Goal: Transaction & Acquisition: Purchase product/service

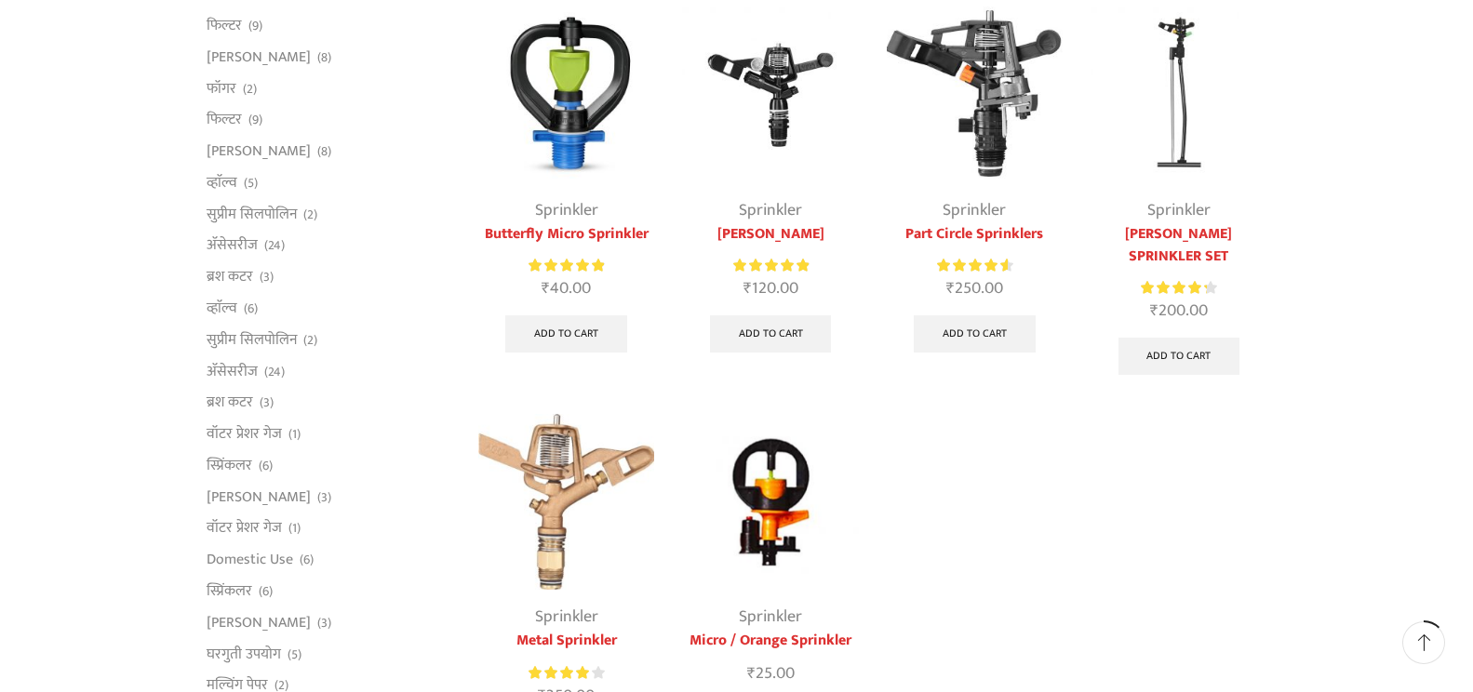
scroll to position [186, 0]
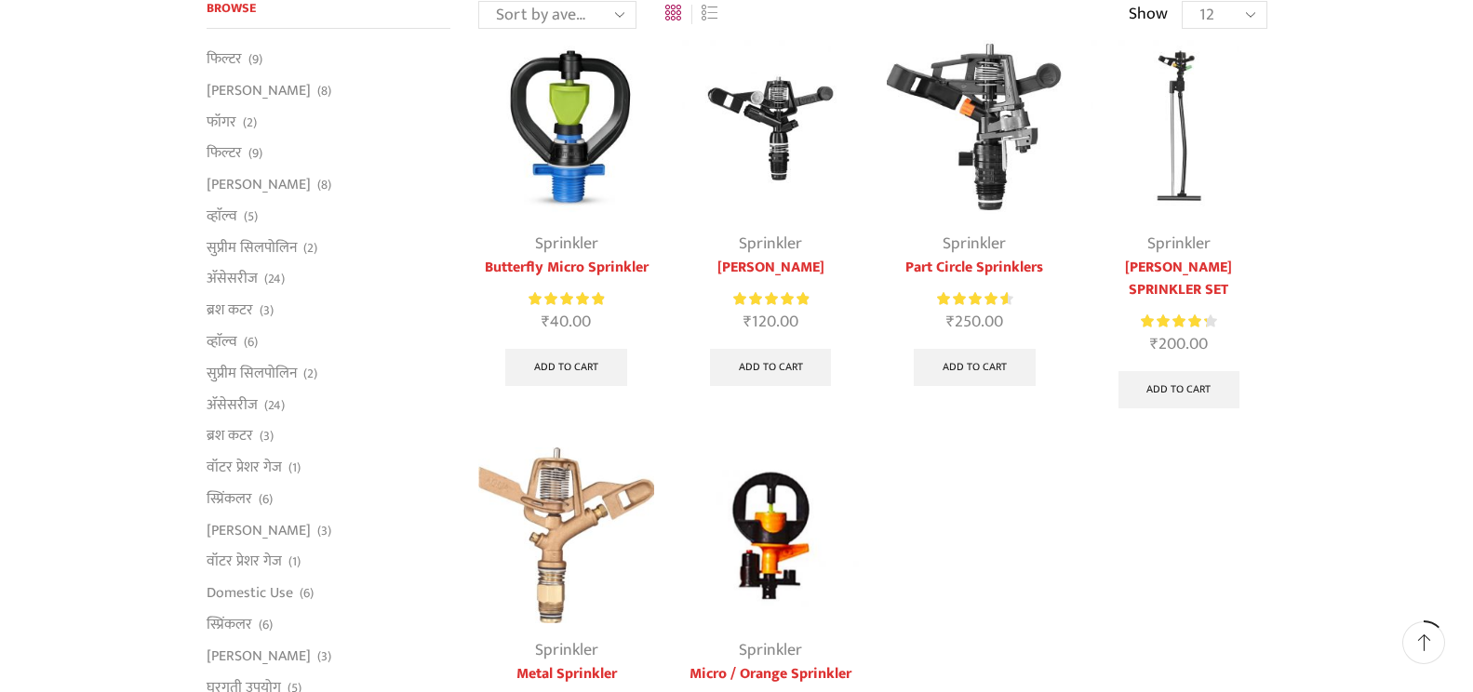
click at [572, 244] on link "Sprinkler" at bounding box center [566, 244] width 63 height 28
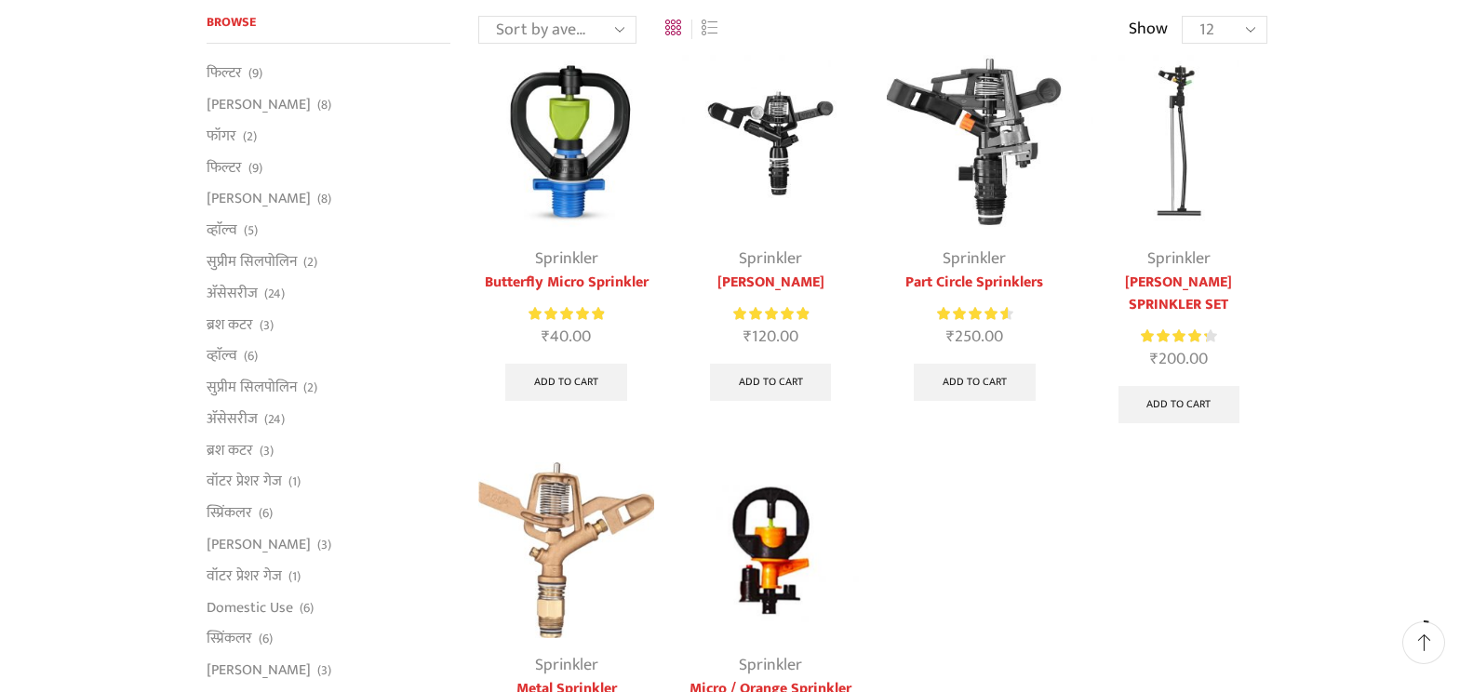
scroll to position [186, 0]
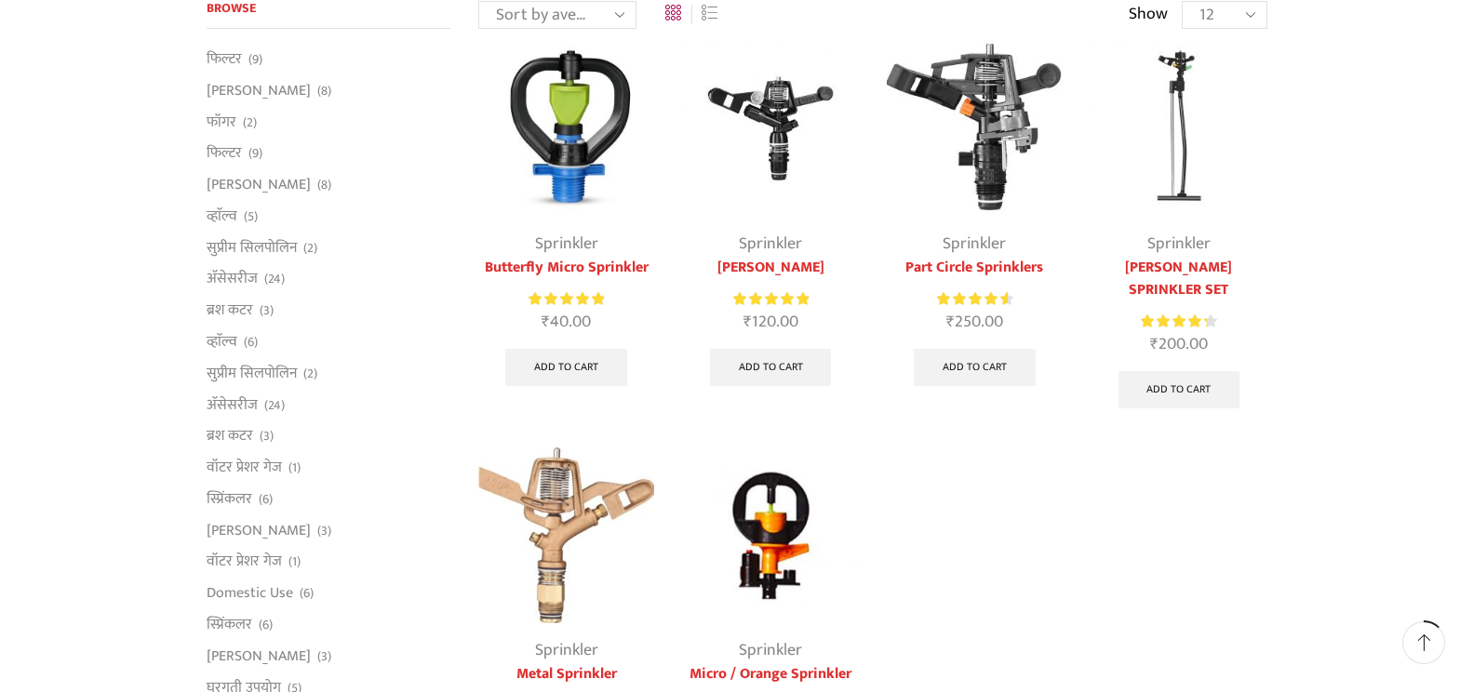
click at [610, 270] on link "Butterfly Micro Sprinkler" at bounding box center [566, 268] width 176 height 22
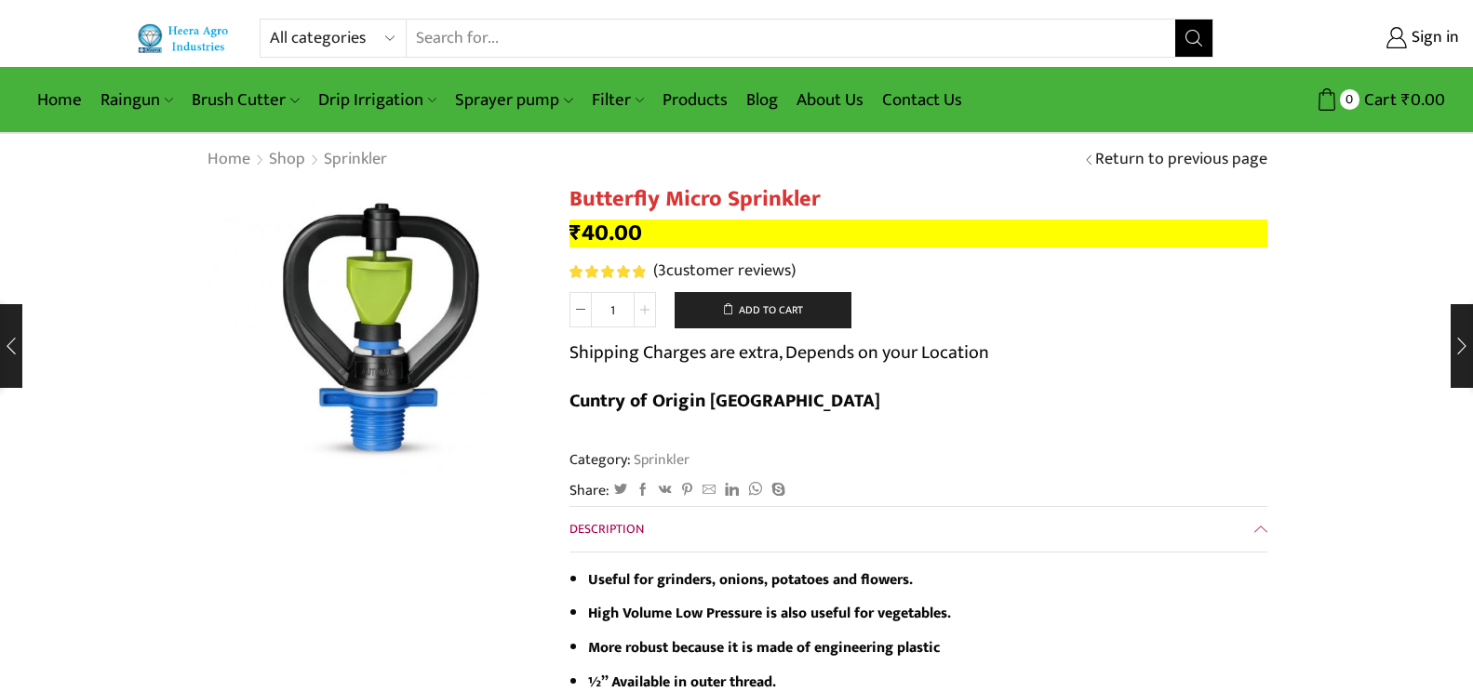
click at [644, 310] on icon at bounding box center [644, 309] width 9 height 9
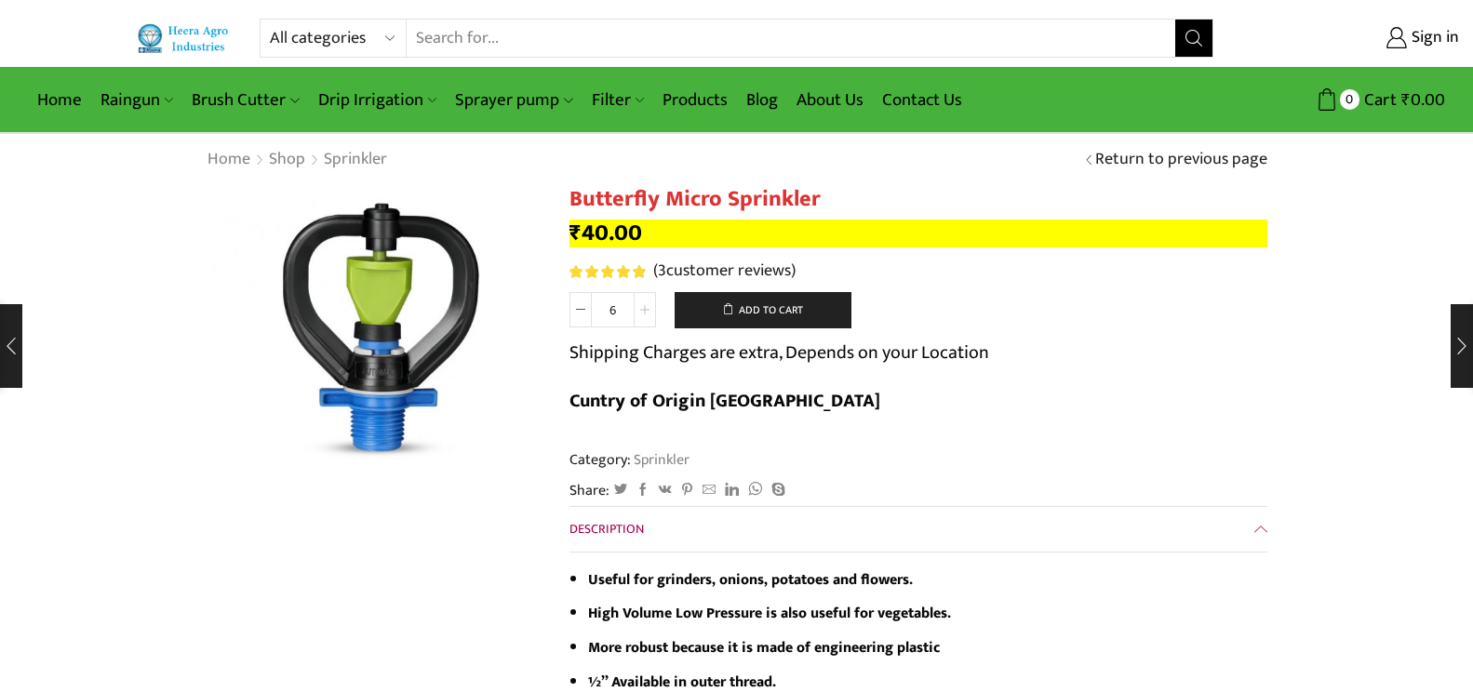
click at [644, 310] on icon at bounding box center [644, 309] width 9 height 9
type input "10"
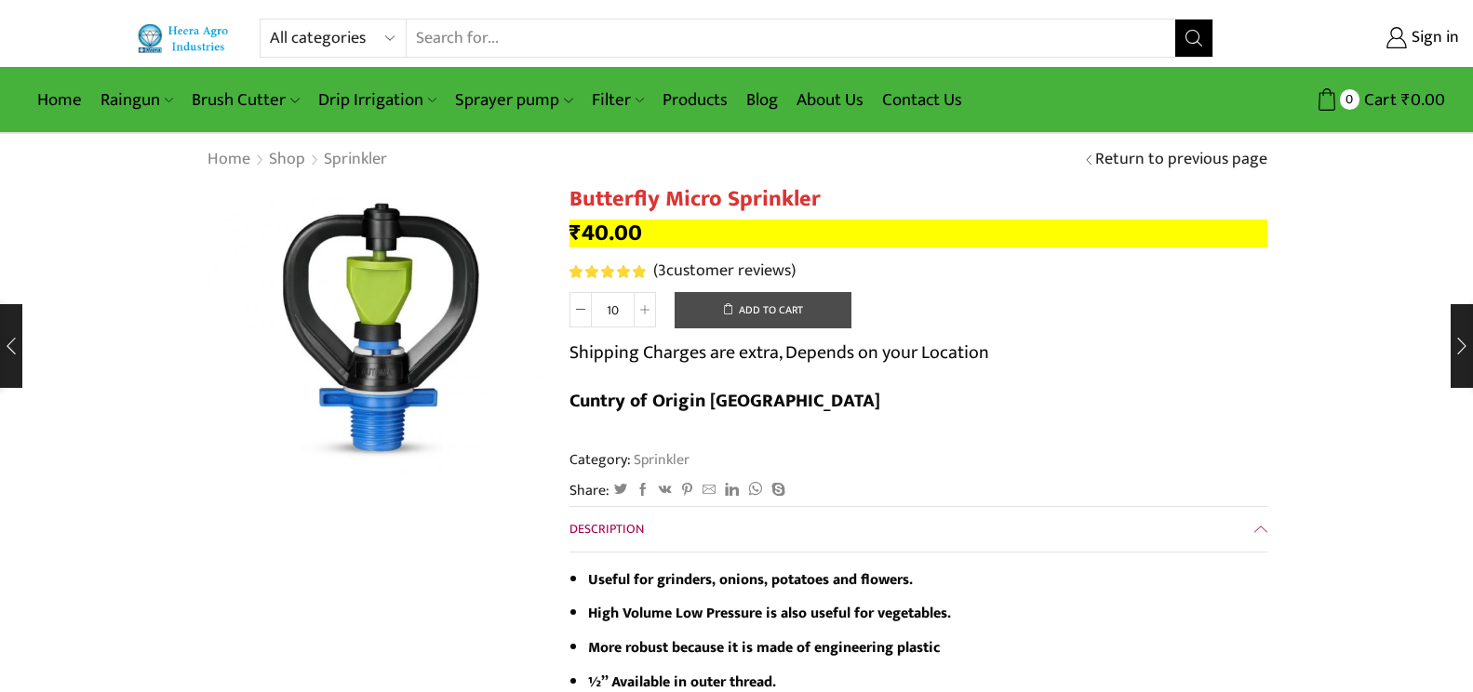
drag, startPoint x: 758, startPoint y: 314, endPoint x: 712, endPoint y: 308, distance: 46.9
click at [712, 308] on button "Add to cart" at bounding box center [763, 310] width 177 height 37
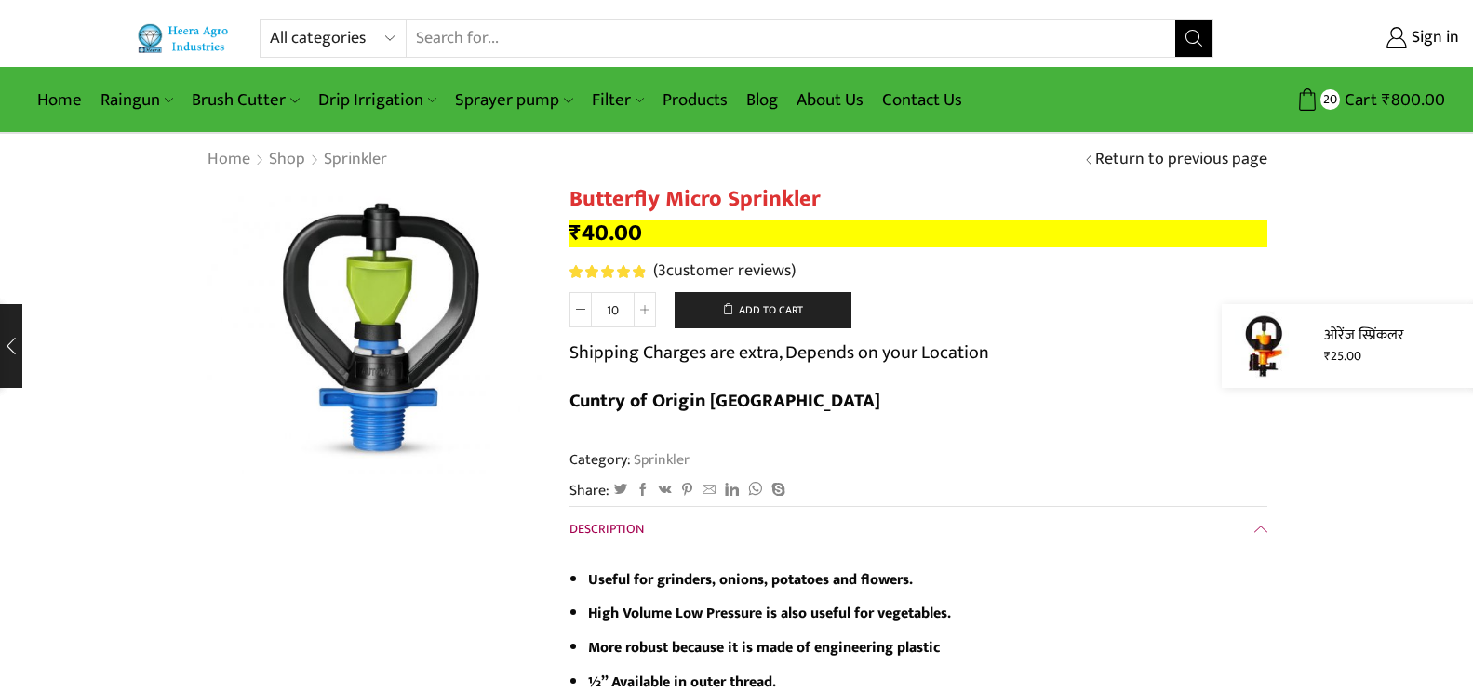
click at [1465, 322] on div "ओरेंज स्प्रिंकलर ₹ 25.00" at bounding box center [1347, 346] width 251 height 84
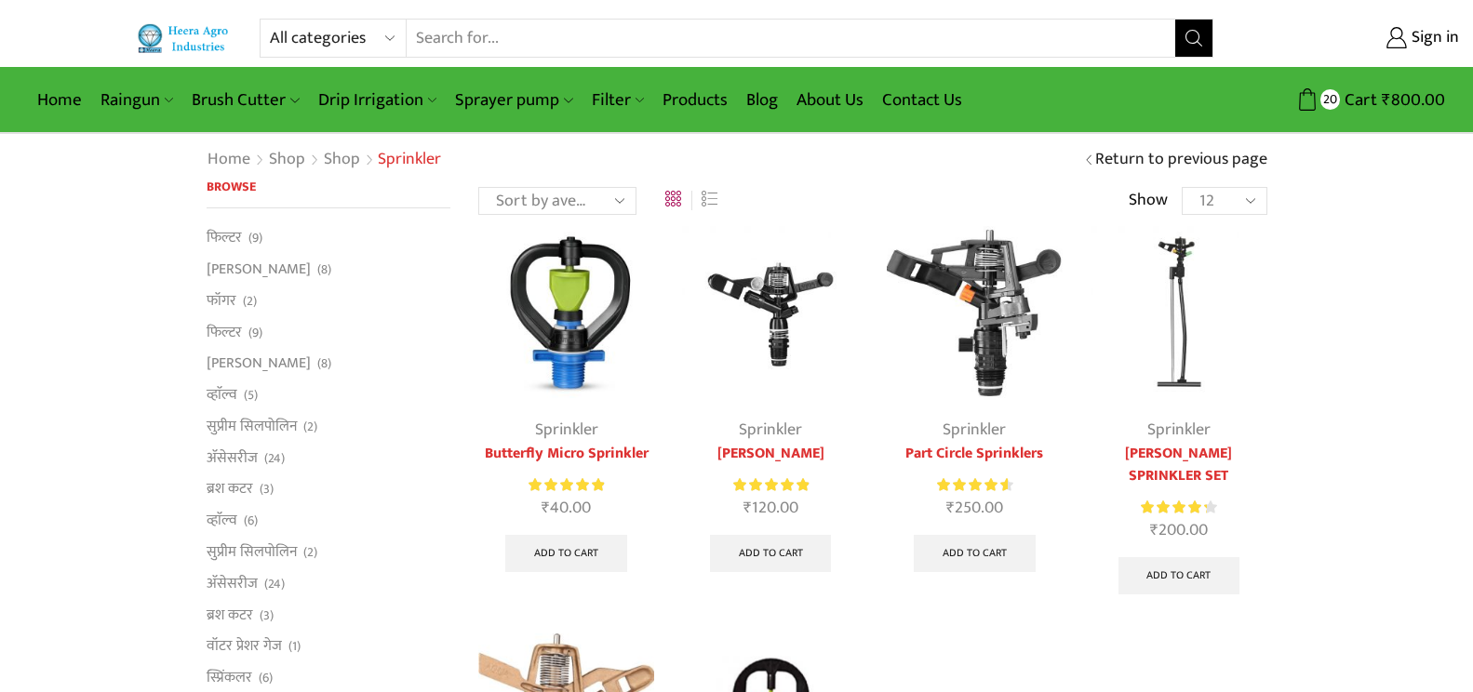
scroll to position [186, 0]
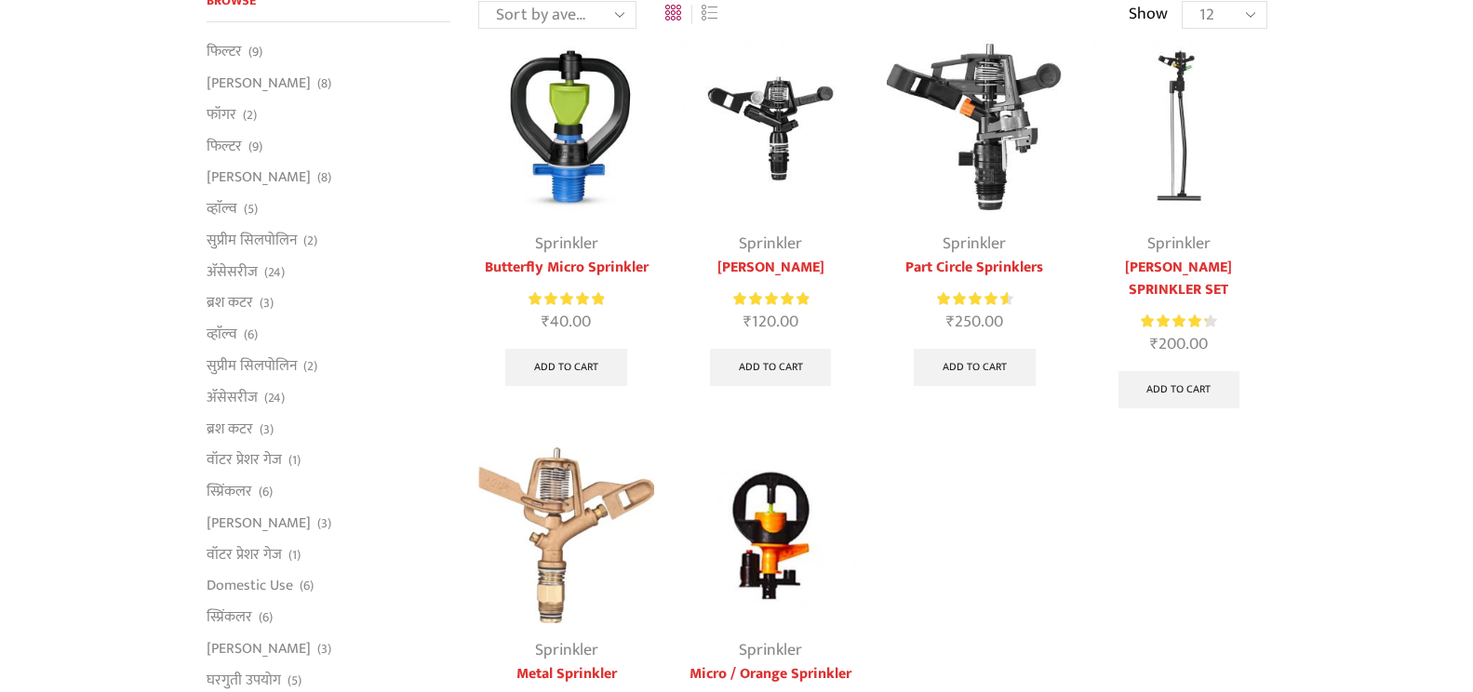
click at [976, 244] on link "Sprinkler" at bounding box center [974, 244] width 63 height 28
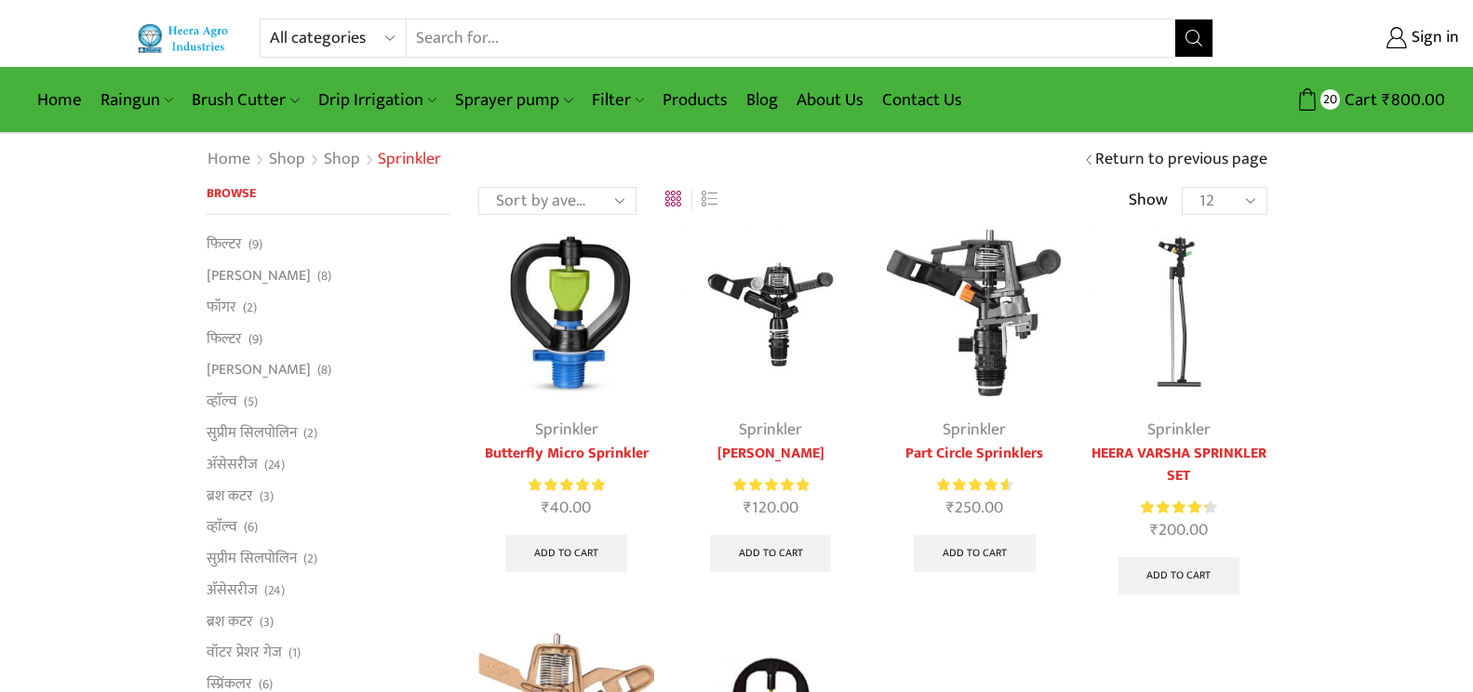
click at [983, 449] on link "Part Circle Sprinklers" at bounding box center [975, 454] width 176 height 22
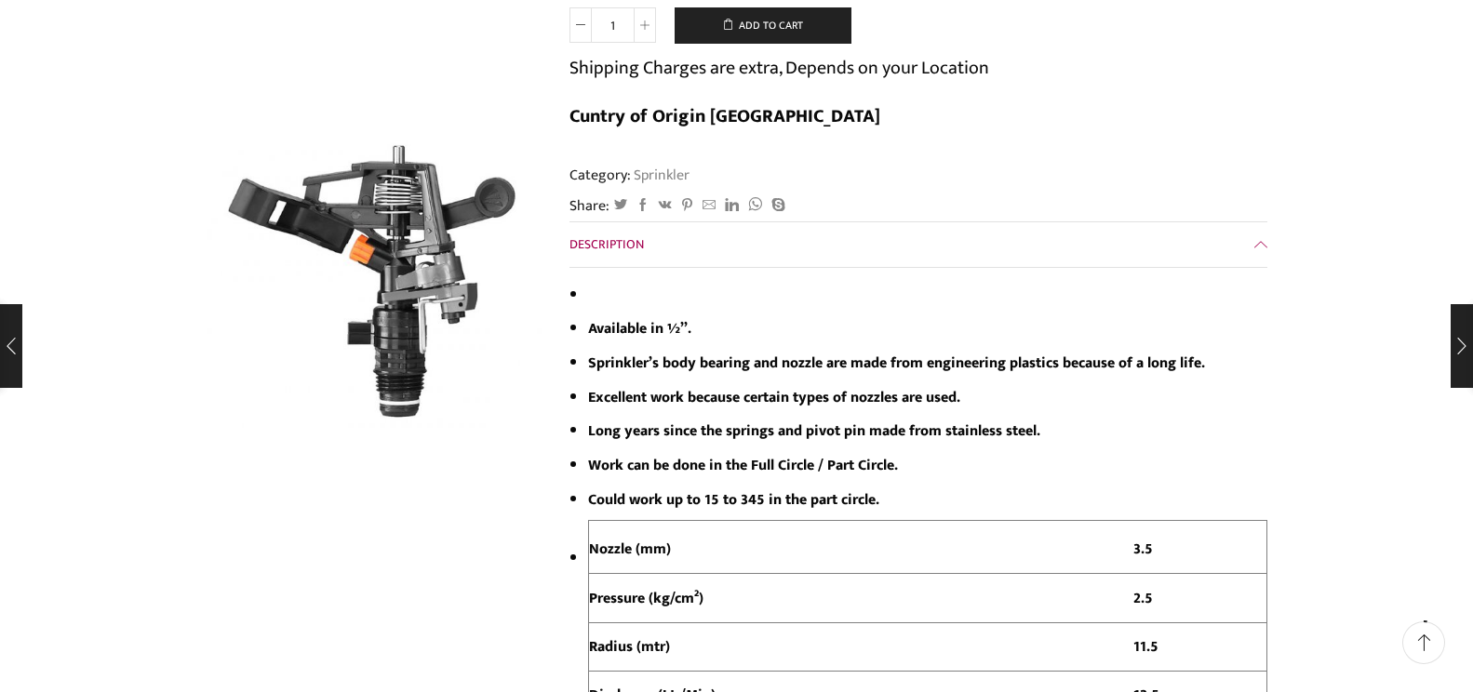
scroll to position [186, 0]
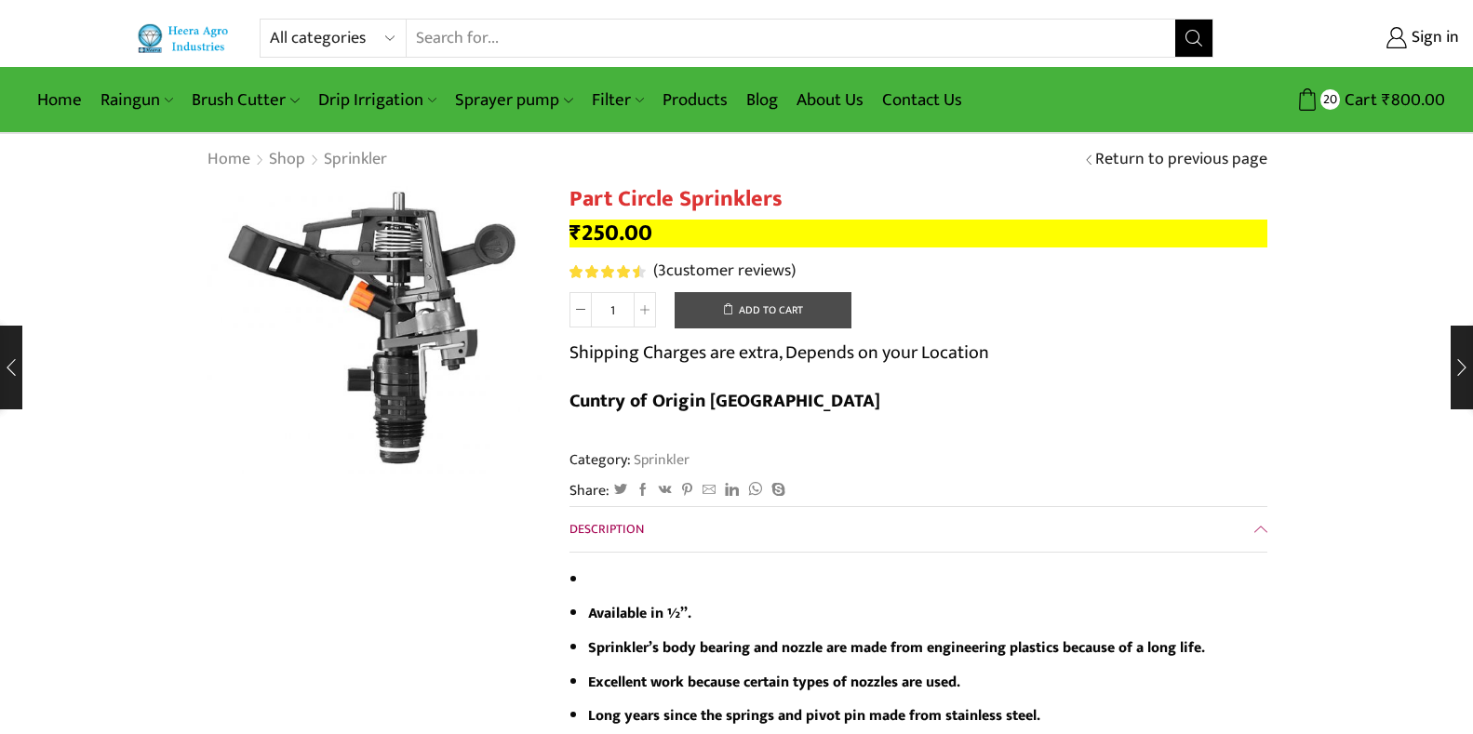
click at [757, 312] on button "Add to cart" at bounding box center [763, 310] width 177 height 37
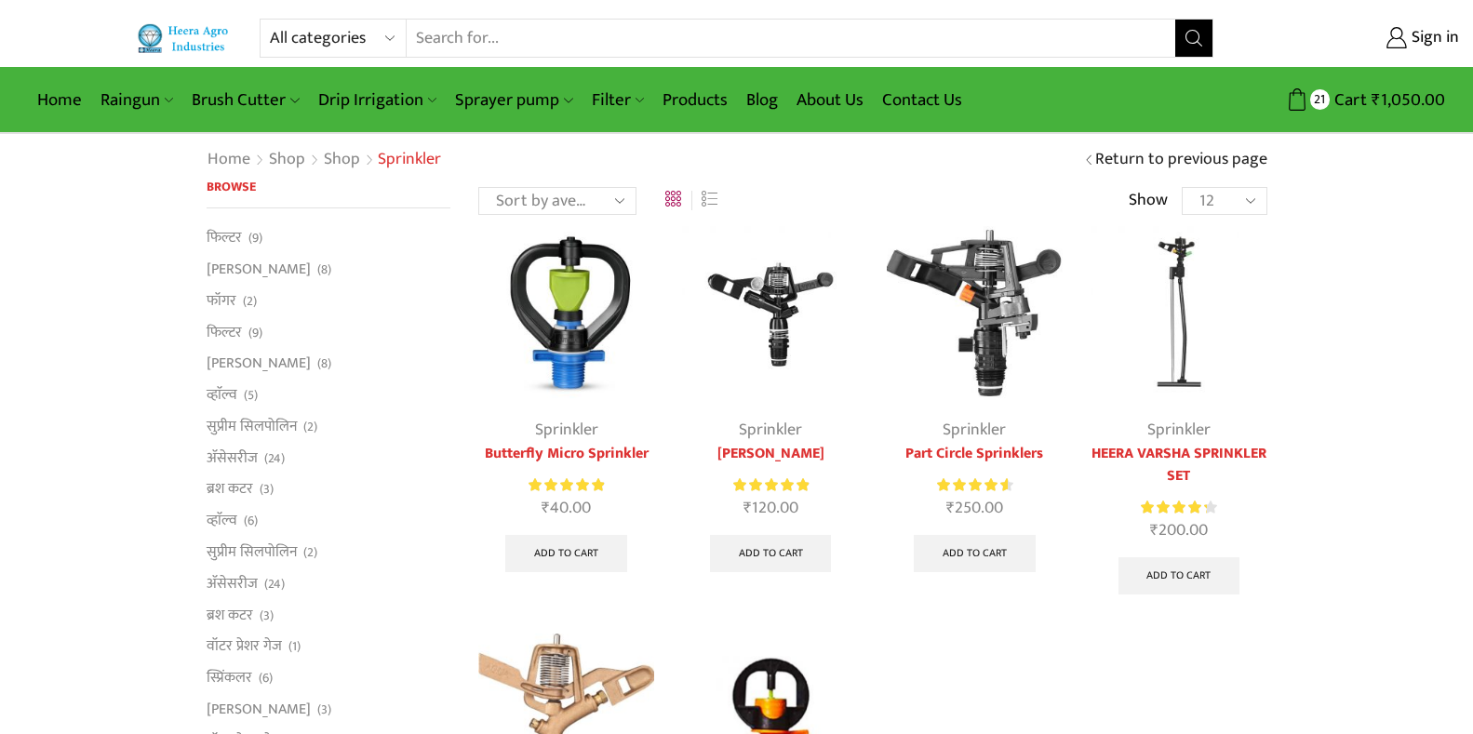
scroll to position [186, 0]
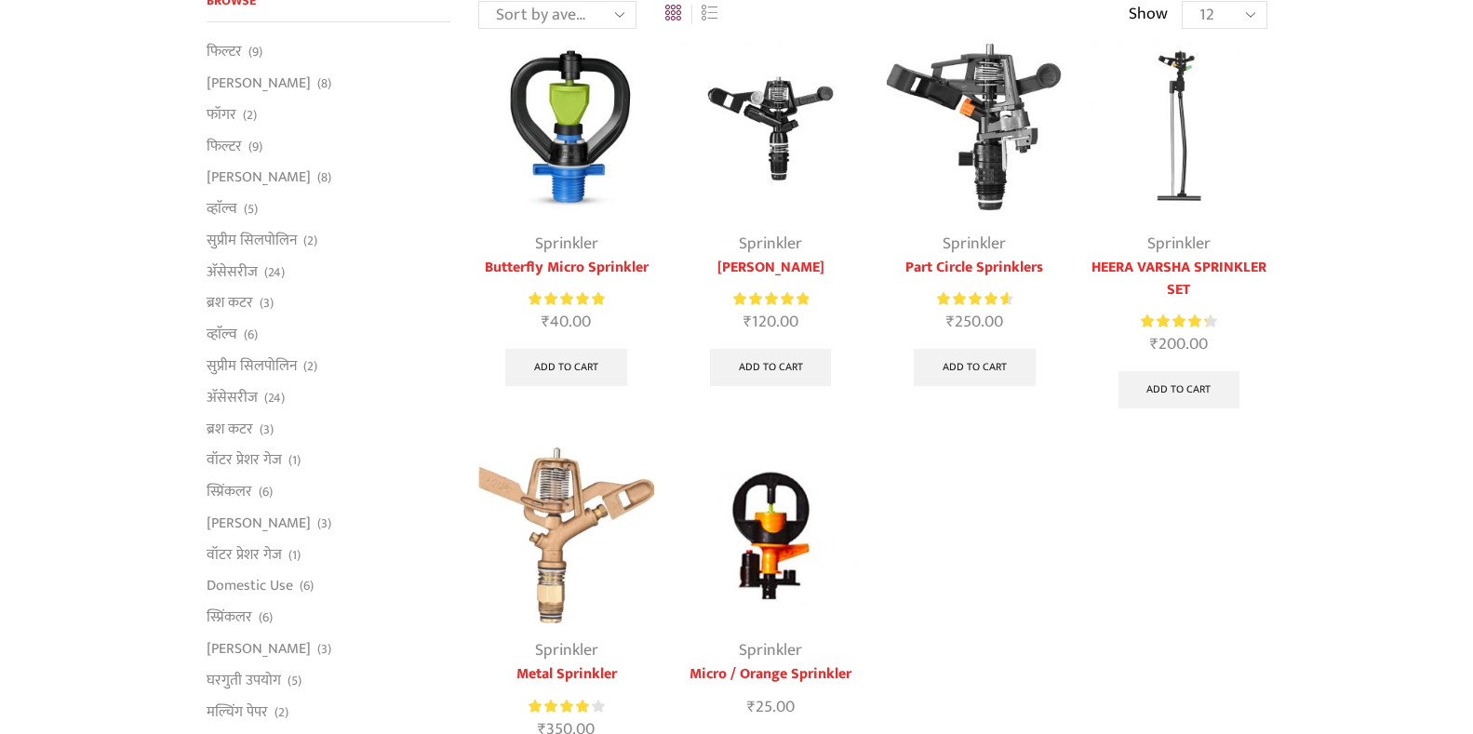
click at [767, 241] on link "Sprinkler" at bounding box center [770, 244] width 63 height 28
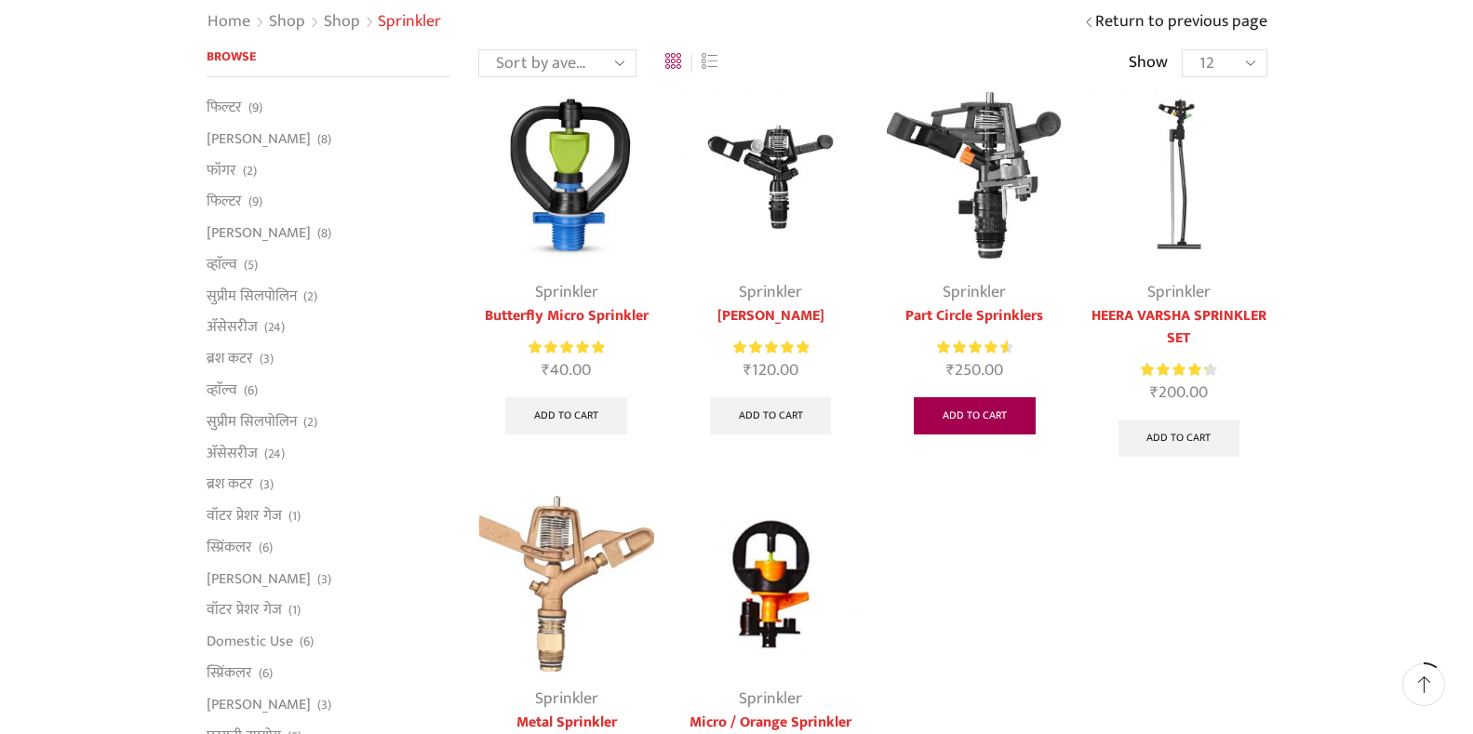
scroll to position [186, 0]
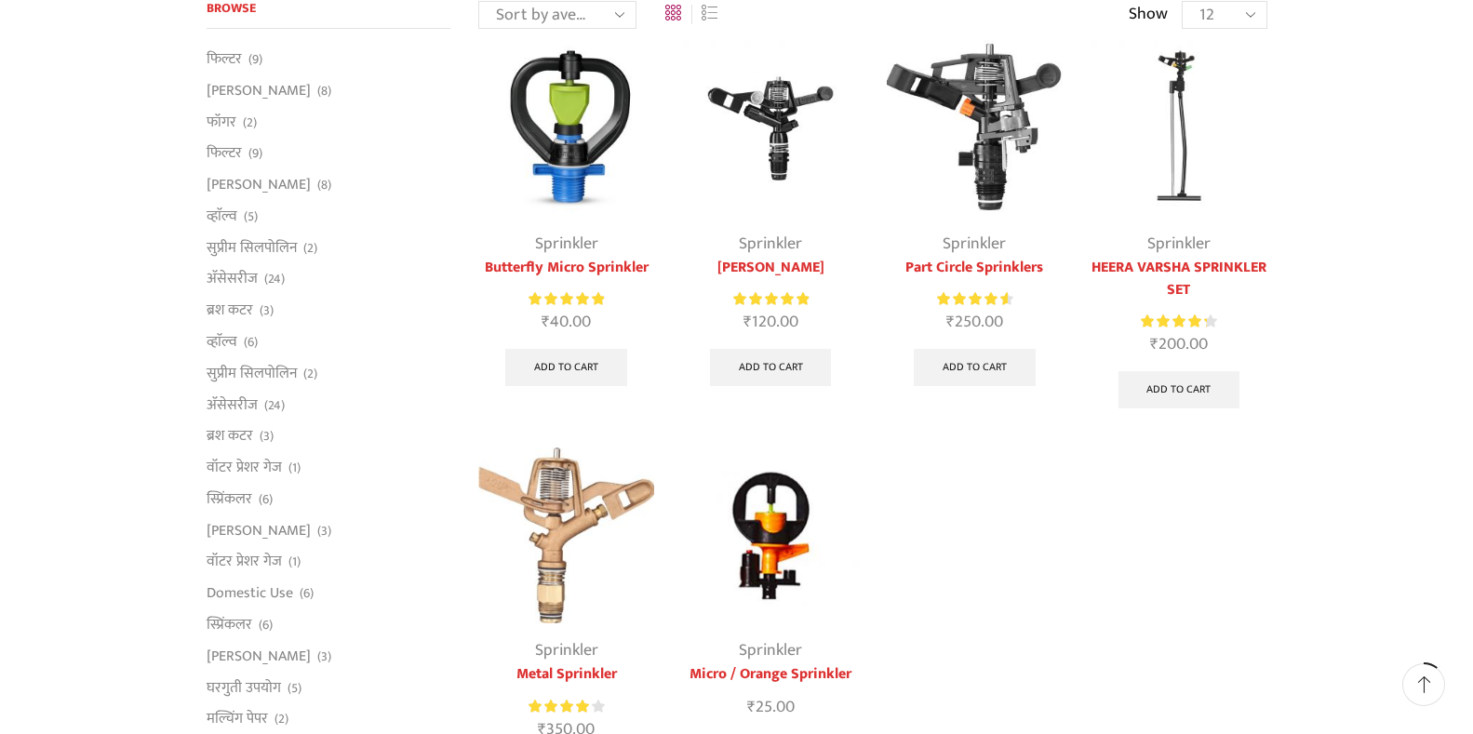
drag, startPoint x: 768, startPoint y: 268, endPoint x: 757, endPoint y: 241, distance: 29.2
click at [758, 241] on link "Sprinkler" at bounding box center [770, 244] width 63 height 28
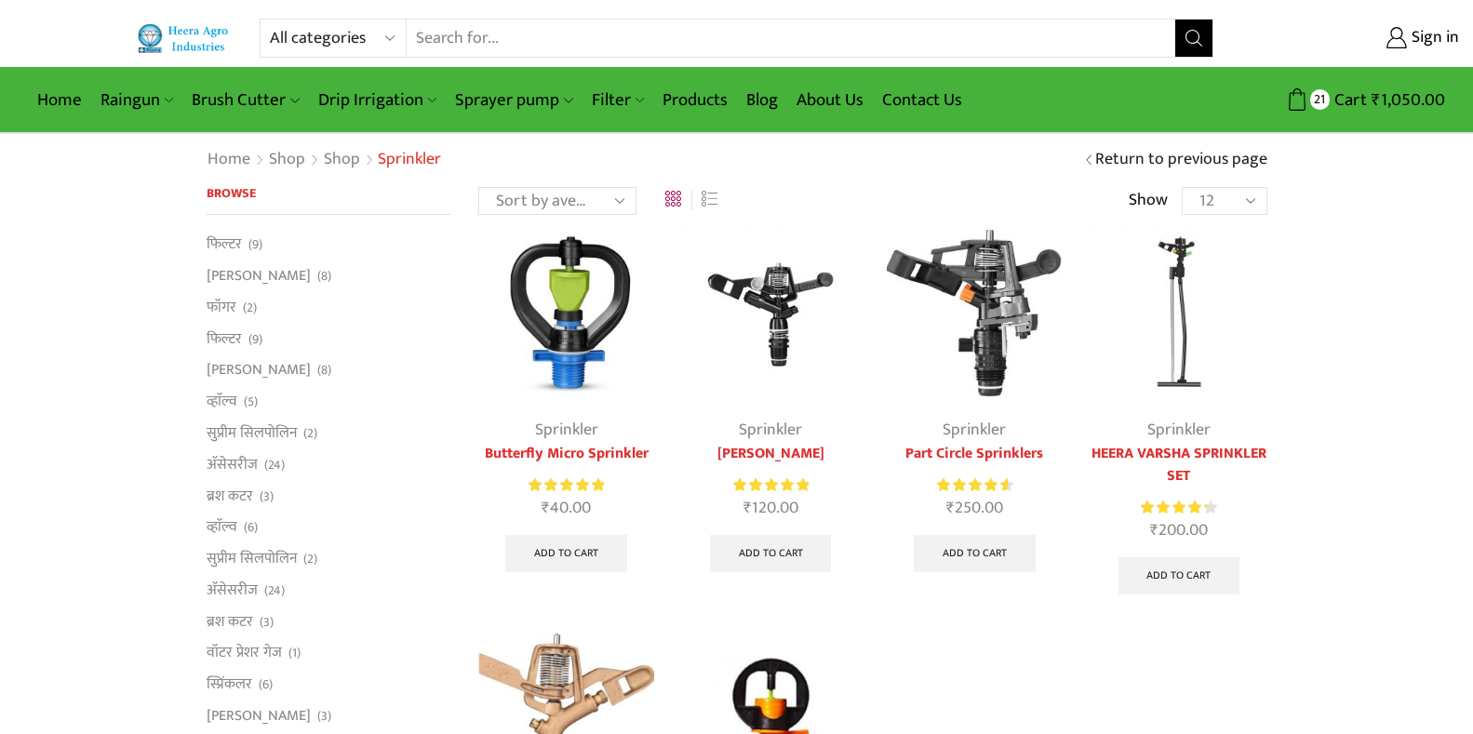
click at [792, 454] on link "[PERSON_NAME]" at bounding box center [770, 454] width 176 height 22
click at [1180, 432] on link "Sprinkler" at bounding box center [1178, 430] width 63 height 28
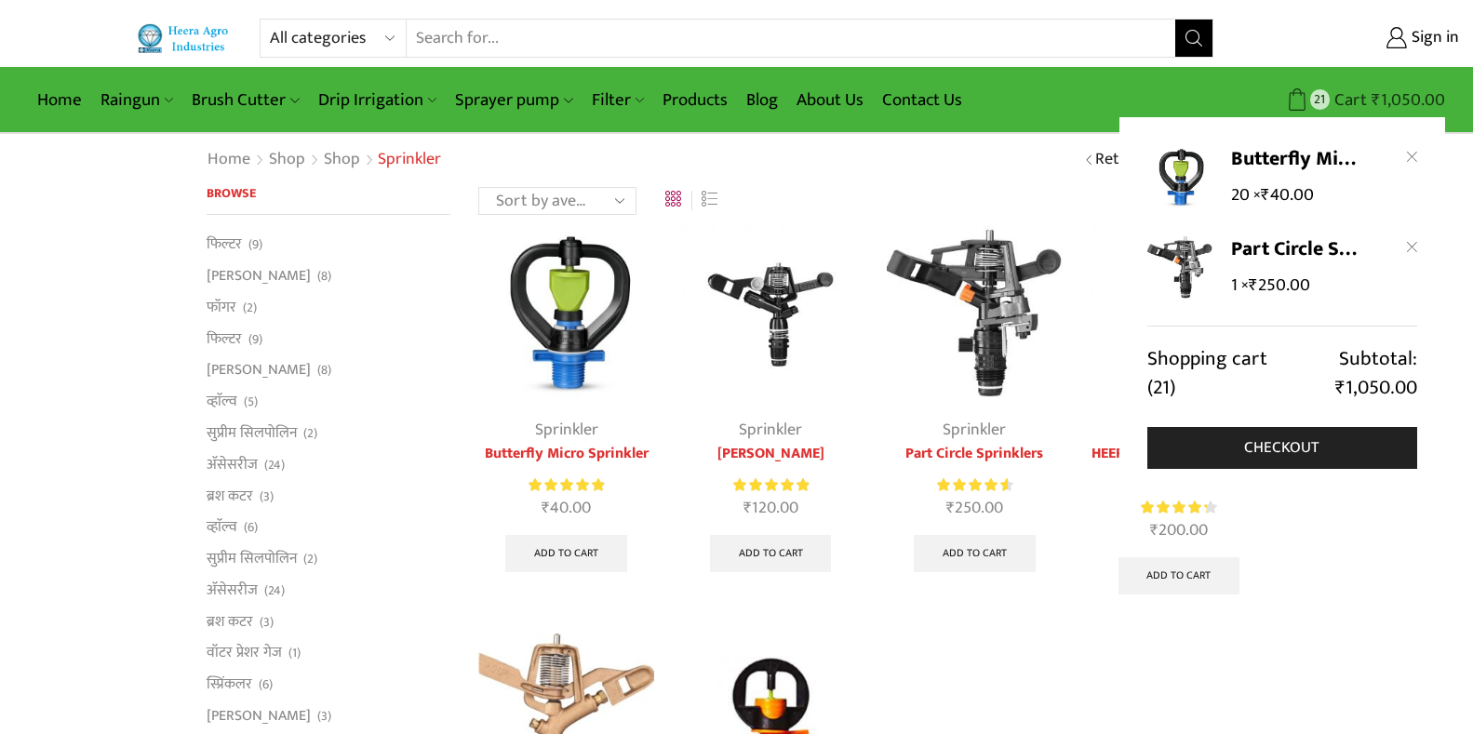
click at [1388, 97] on bdi "₹ 1,050.00" at bounding box center [1409, 100] width 74 height 29
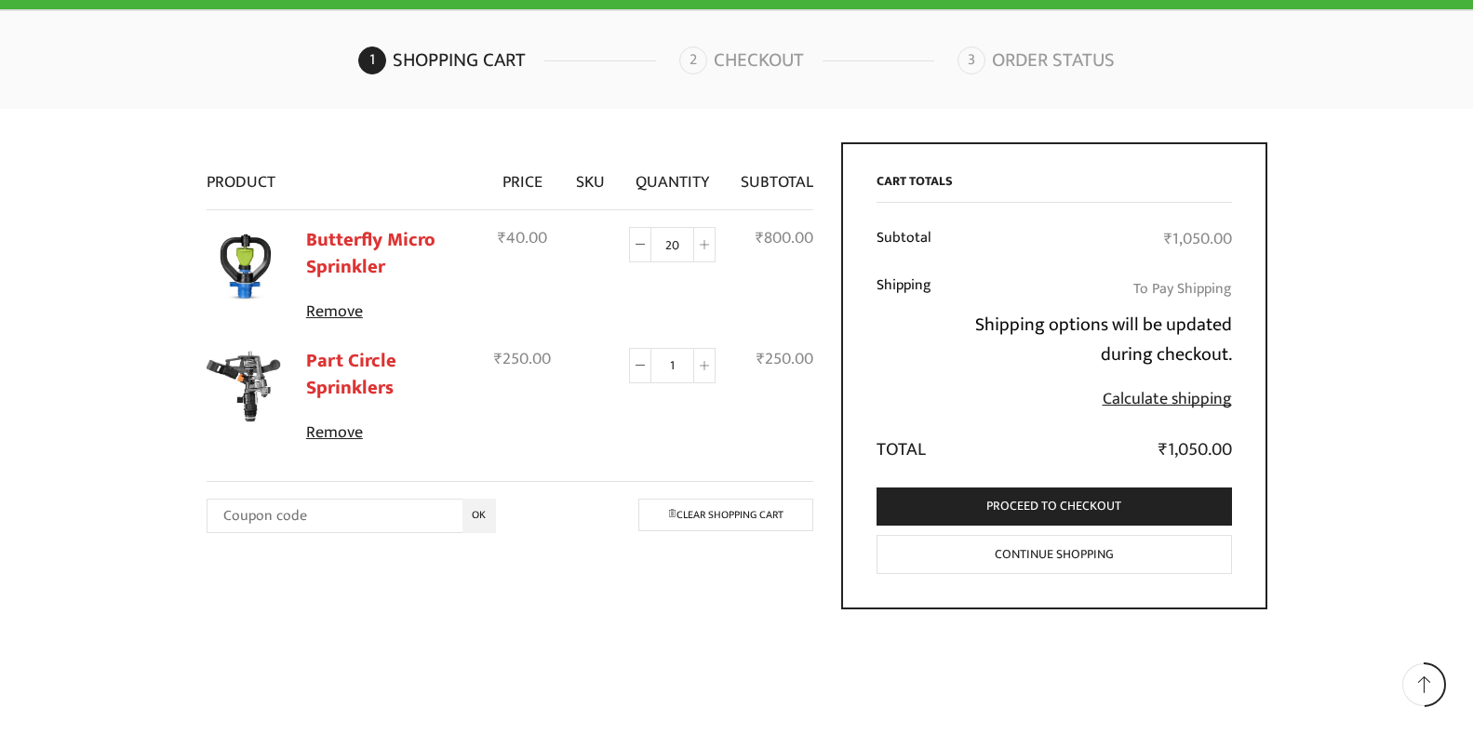
scroll to position [89, 0]
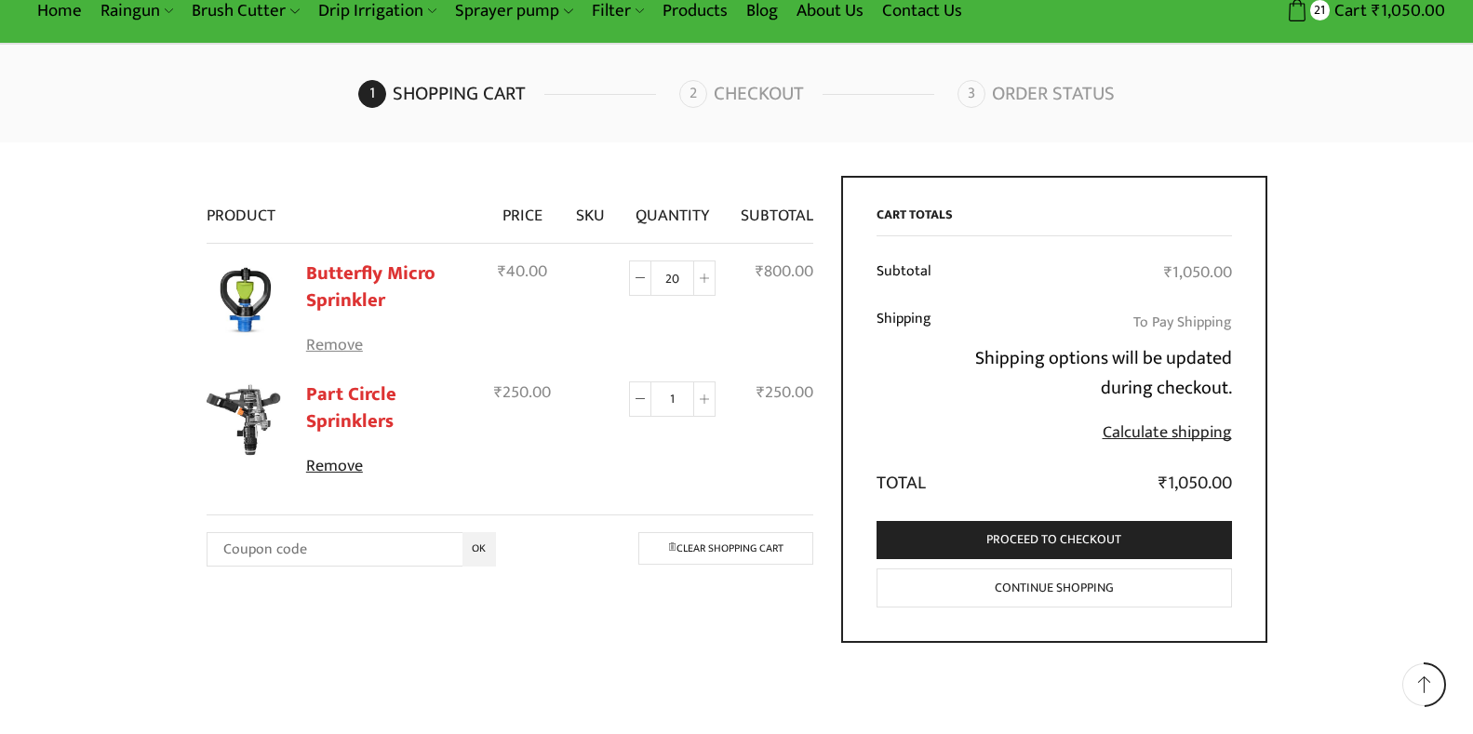
click at [324, 345] on link "Remove" at bounding box center [388, 346] width 164 height 24
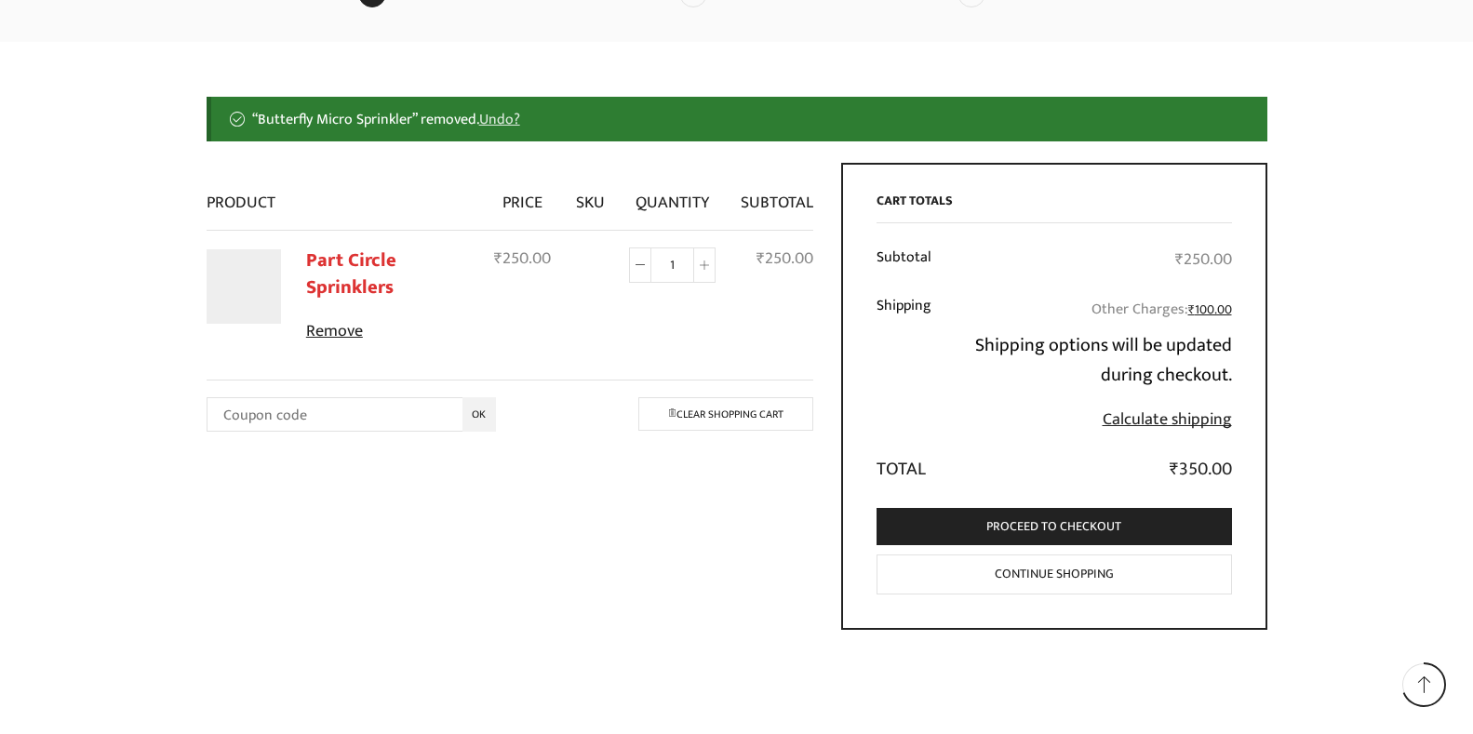
scroll to position [195, 0]
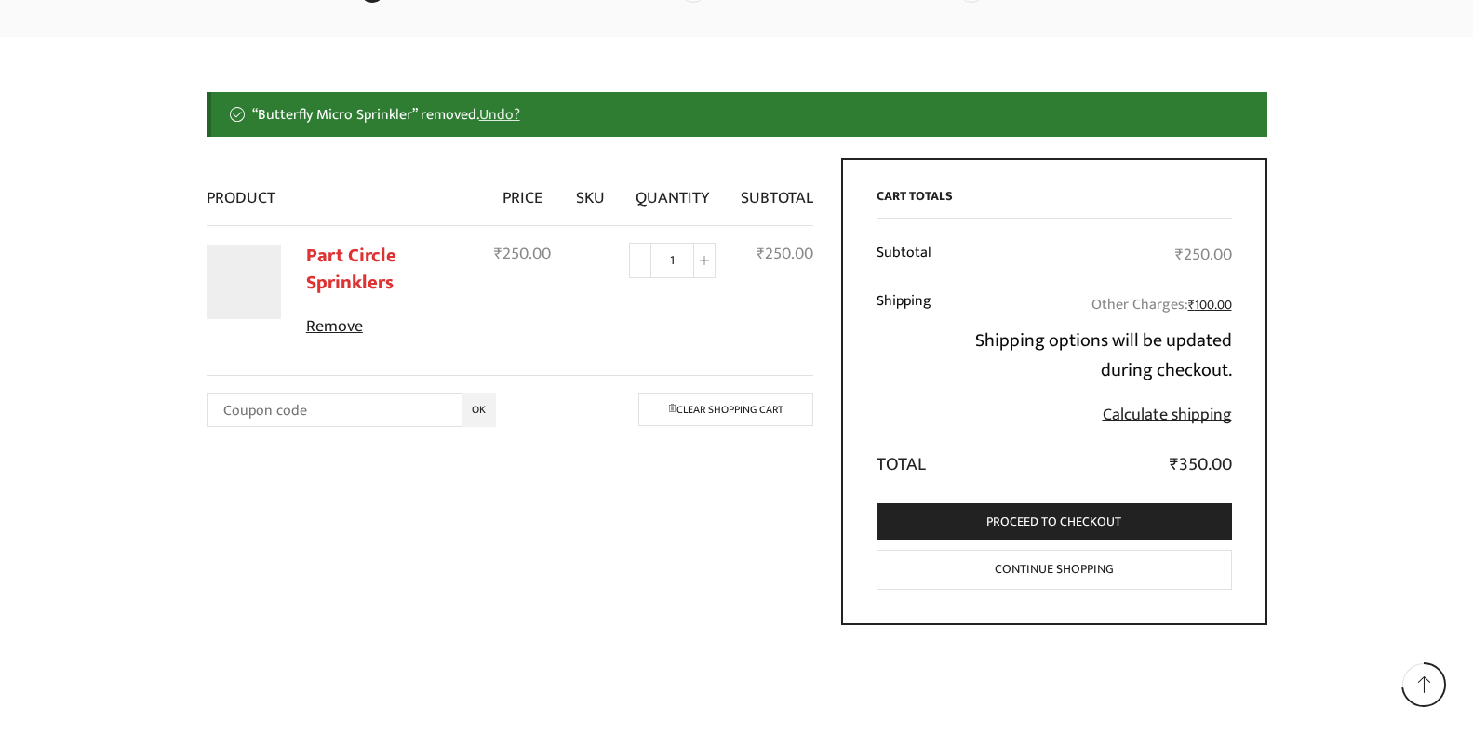
click at [566, 317] on td at bounding box center [589, 288] width 53 height 127
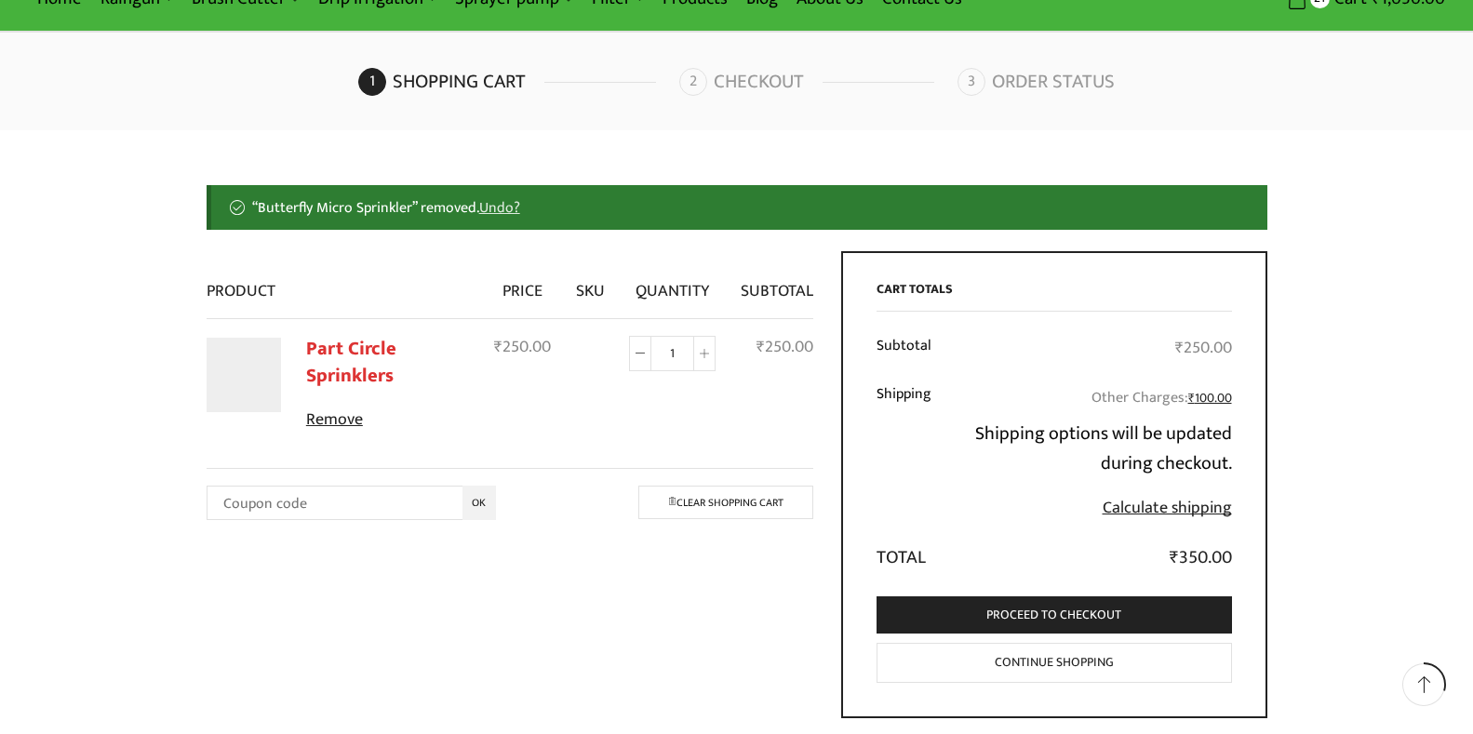
scroll to position [8, 0]
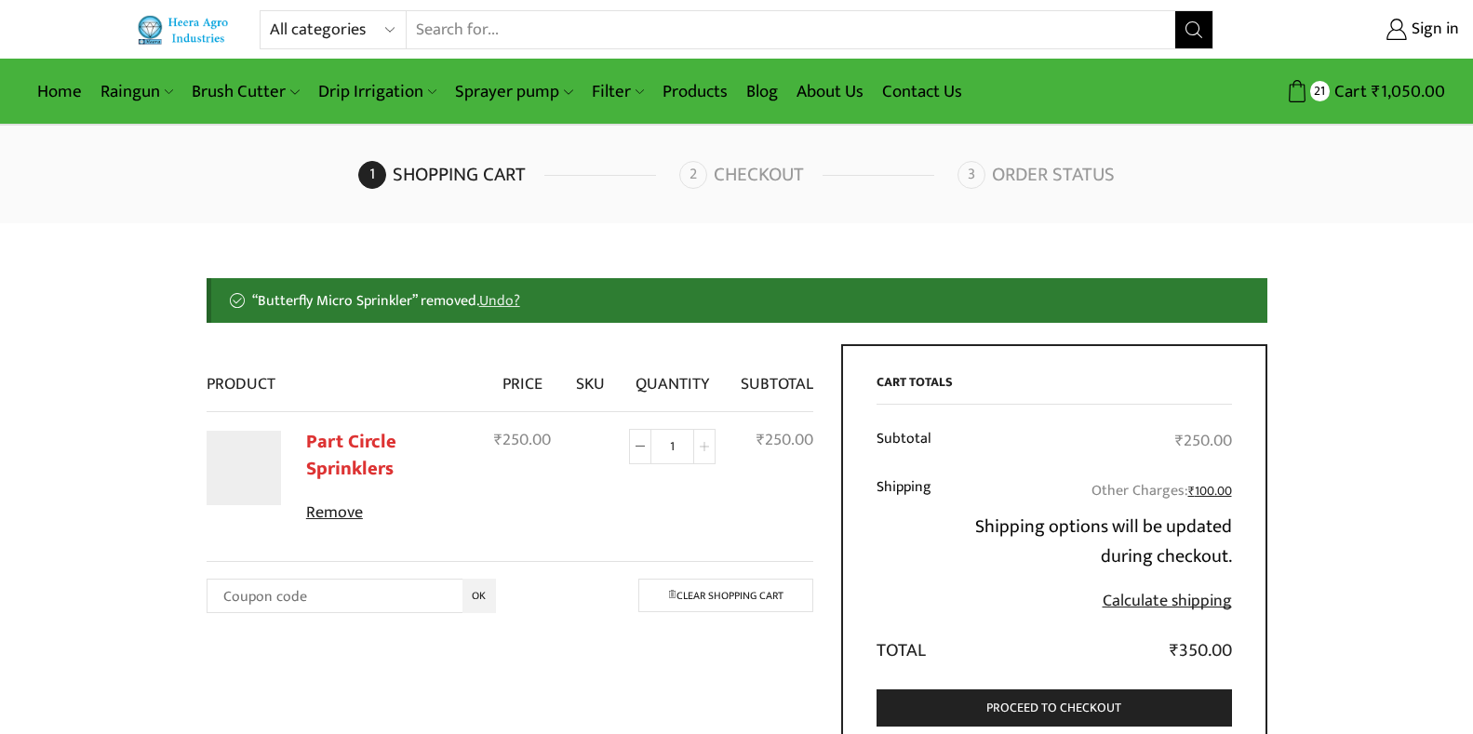
click at [707, 449] on icon at bounding box center [704, 446] width 9 height 9
type input "2"
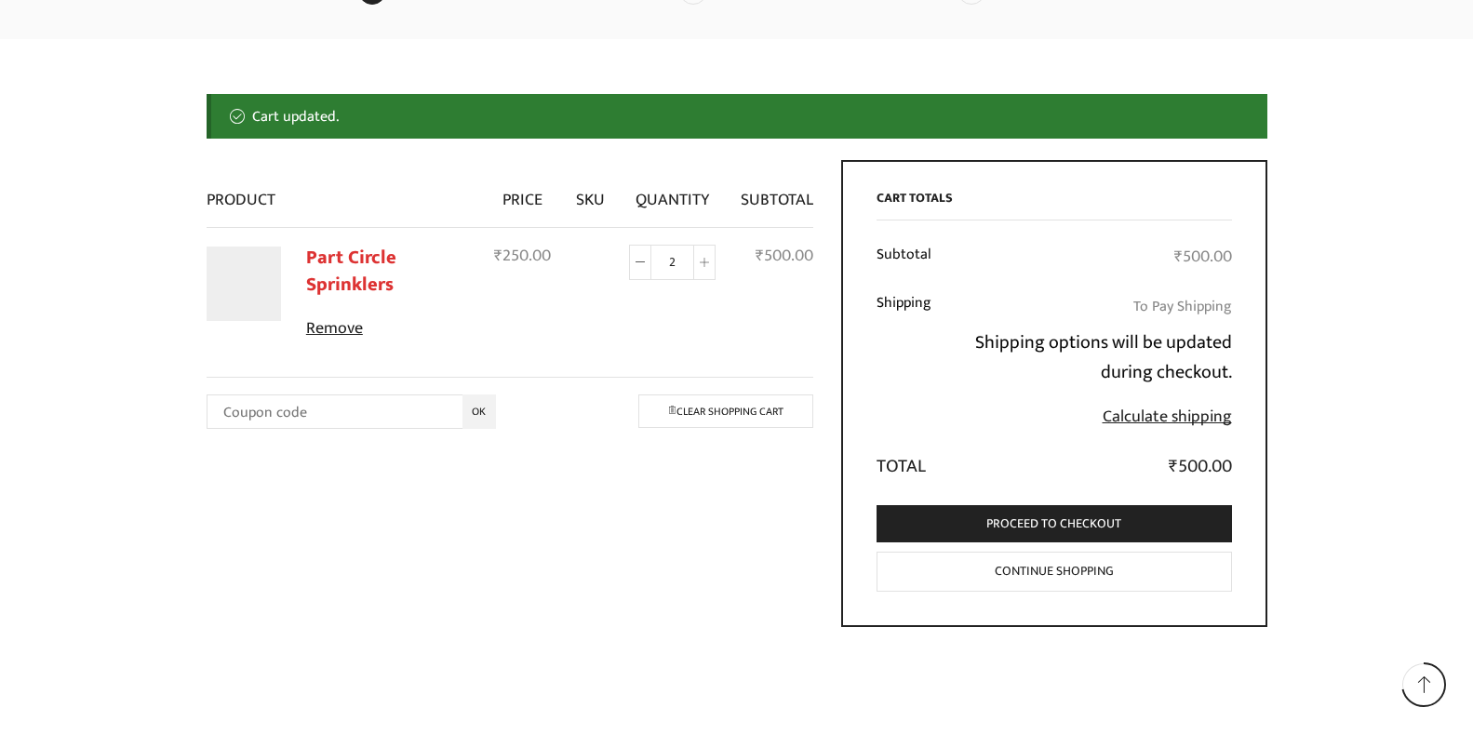
scroll to position [195, 0]
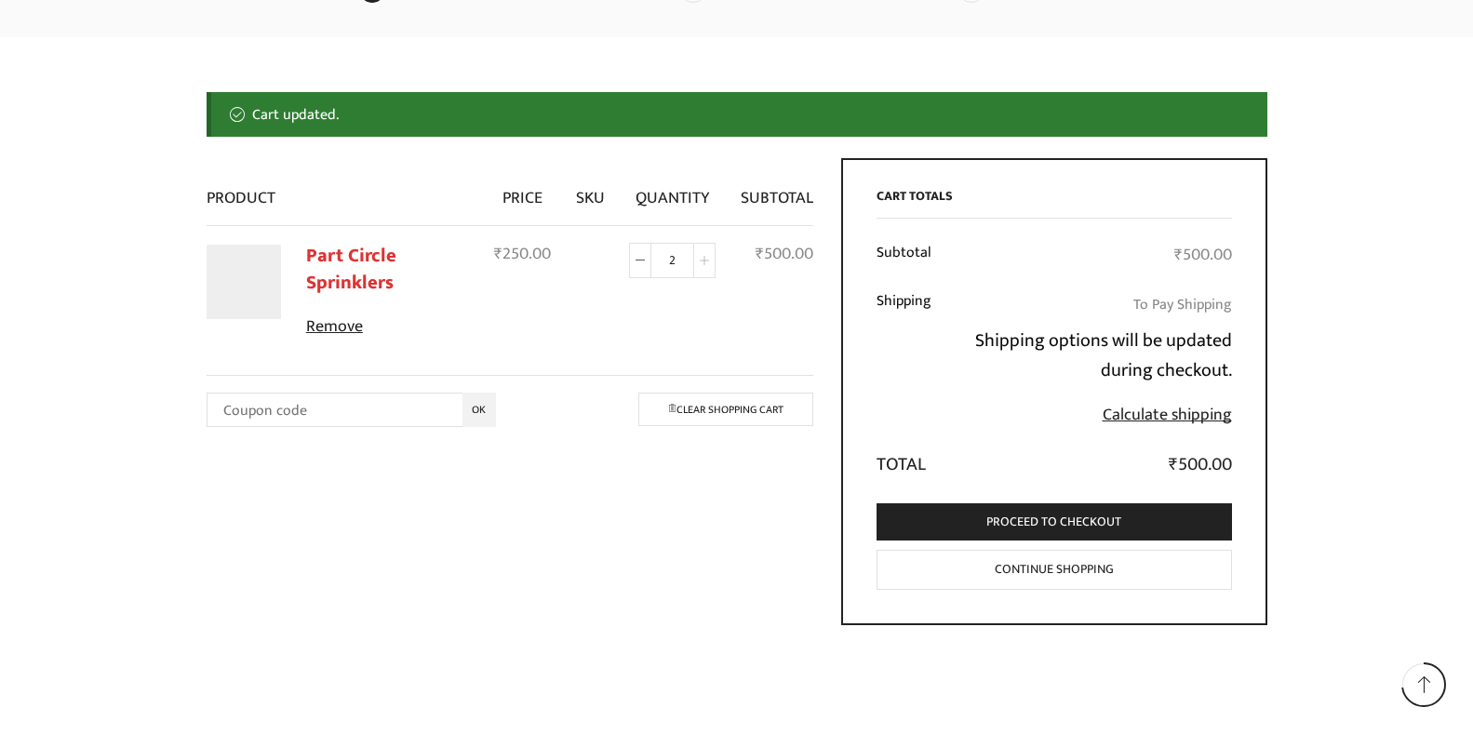
click at [702, 263] on icon at bounding box center [704, 260] width 9 height 9
type input "3"
click at [1073, 572] on link "Continue shopping" at bounding box center [1055, 570] width 356 height 40
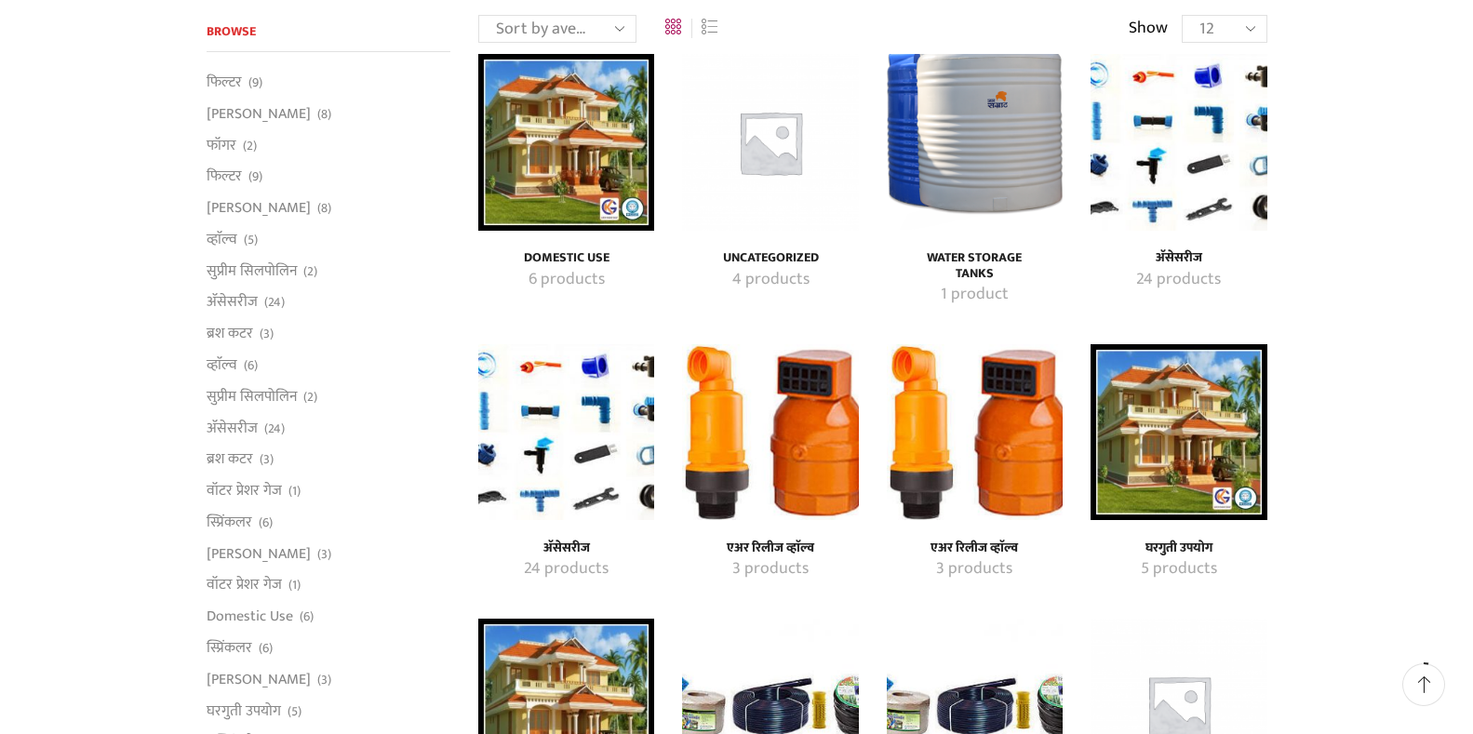
scroll to position [186, 0]
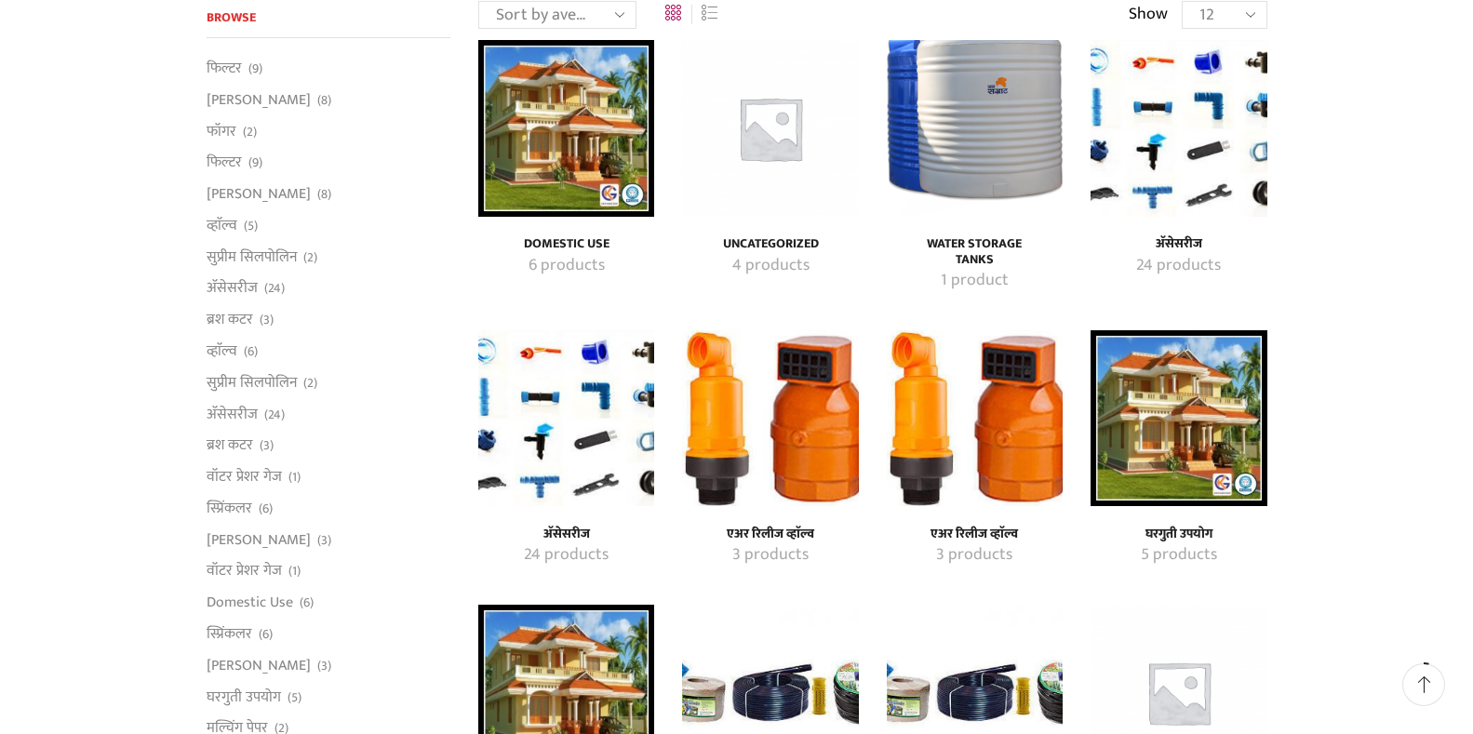
click at [598, 355] on img "Visit product category अ‍ॅसेसरीज" at bounding box center [566, 418] width 176 height 176
click at [597, 355] on img "Visit product category अ‍ॅसेसरीज" at bounding box center [566, 418] width 176 height 176
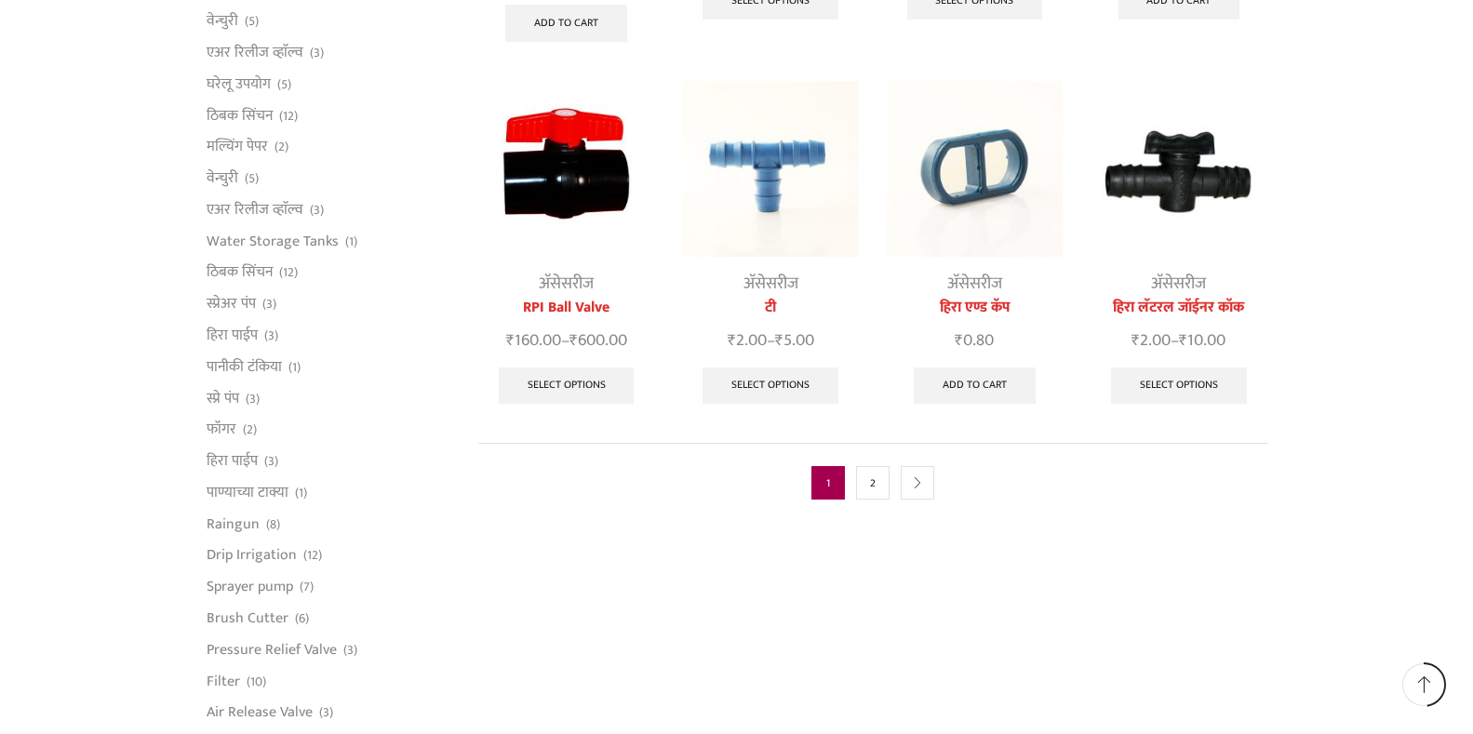
scroll to position [931, 0]
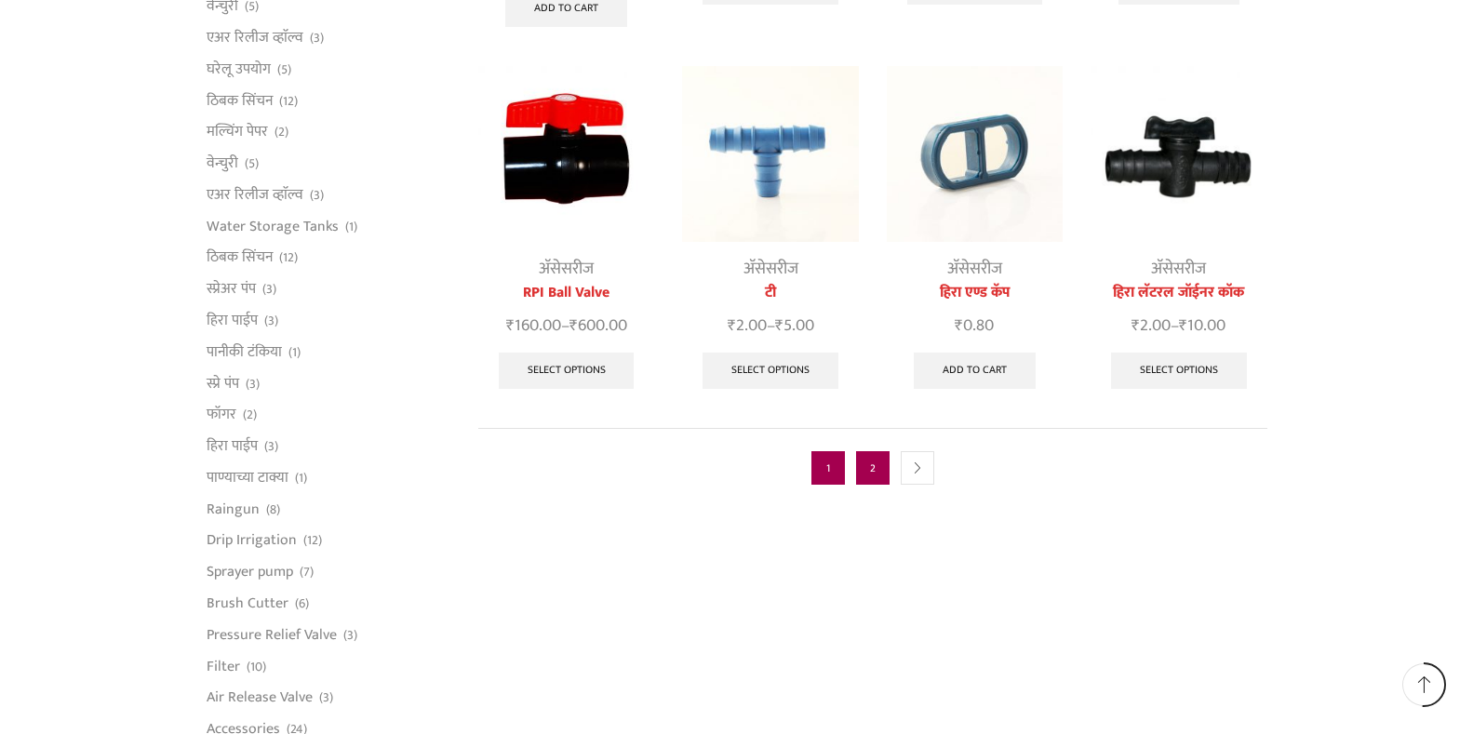
click at [868, 451] on link "2" at bounding box center [873, 468] width 34 height 34
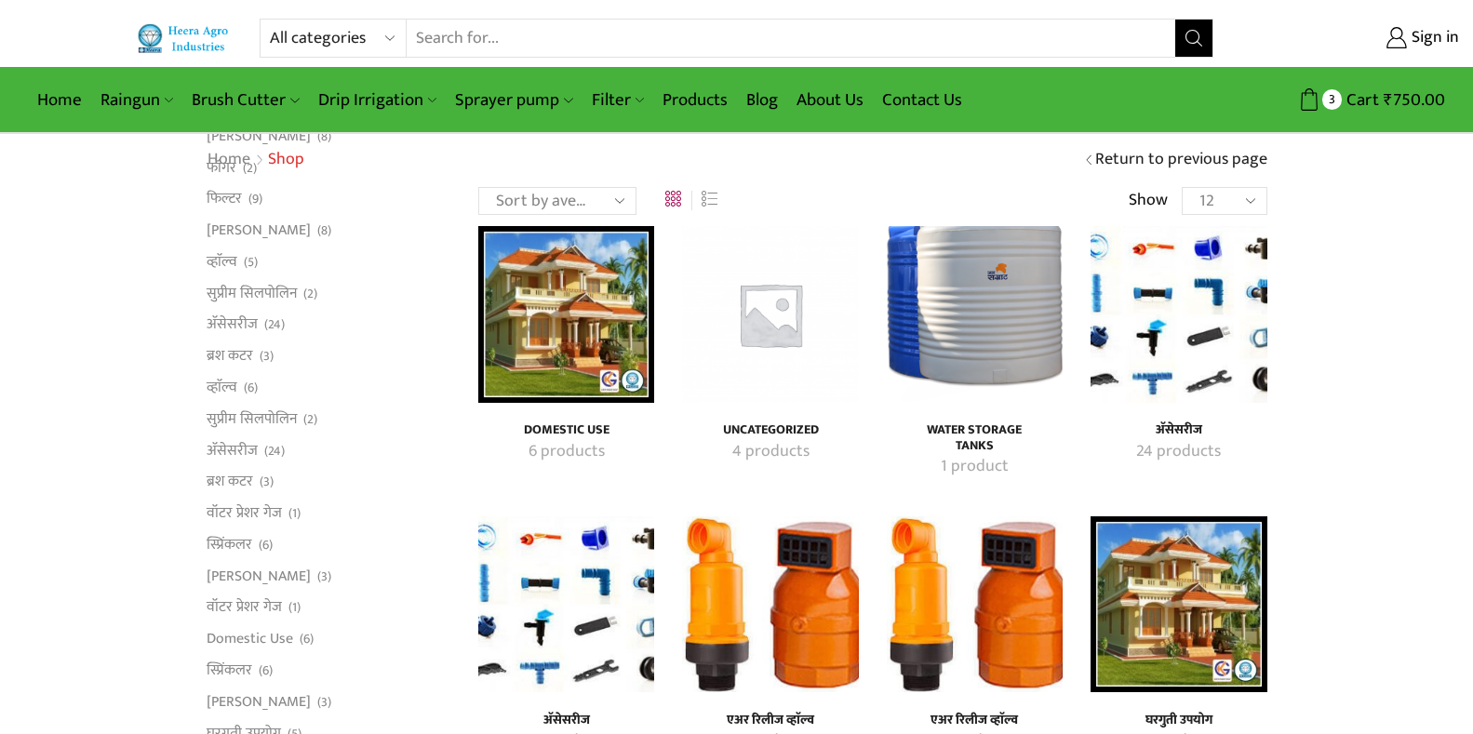
scroll to position [186, 0]
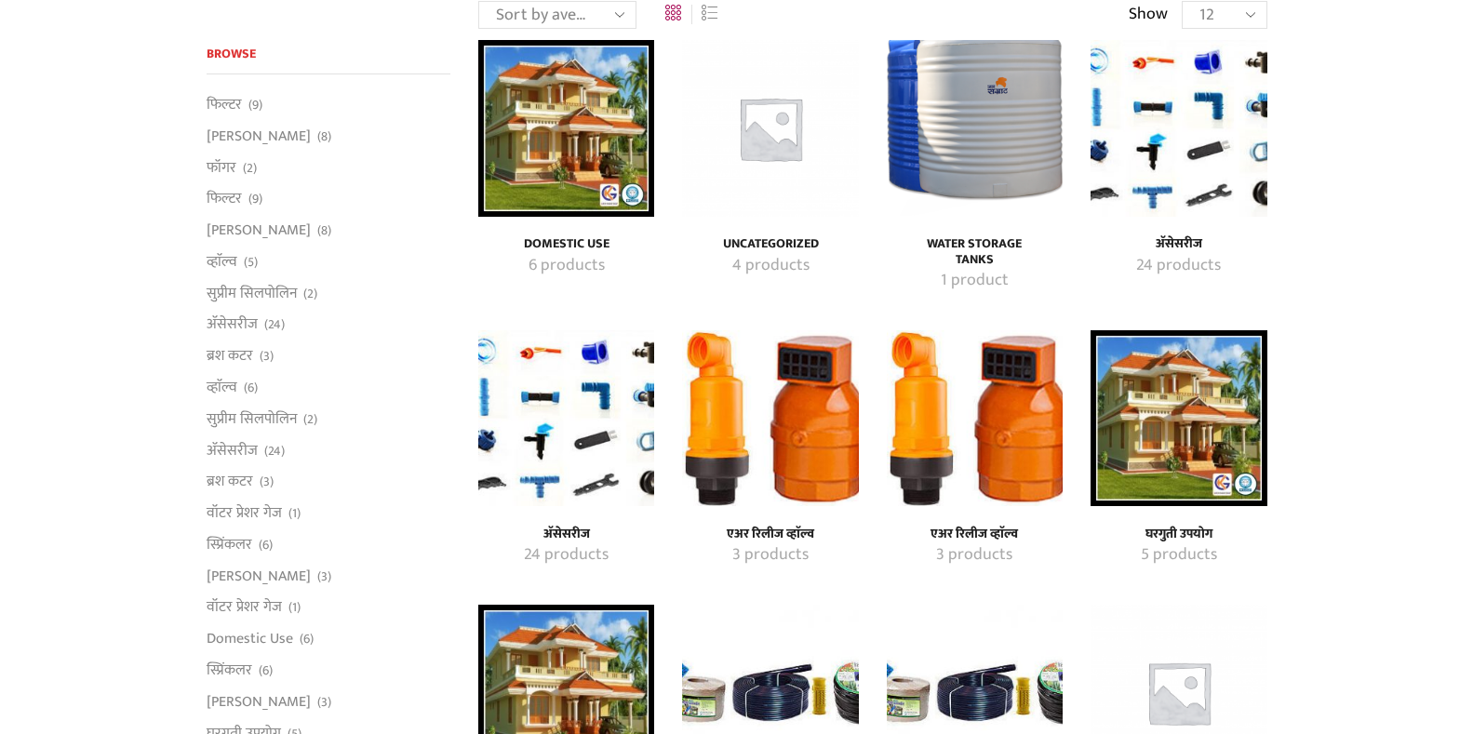
drag, startPoint x: 1177, startPoint y: 159, endPoint x: 1158, endPoint y: 114, distance: 48.8
click at [1158, 114] on img "Visit product category अ‍ॅसेसरीज" at bounding box center [1179, 128] width 176 height 176
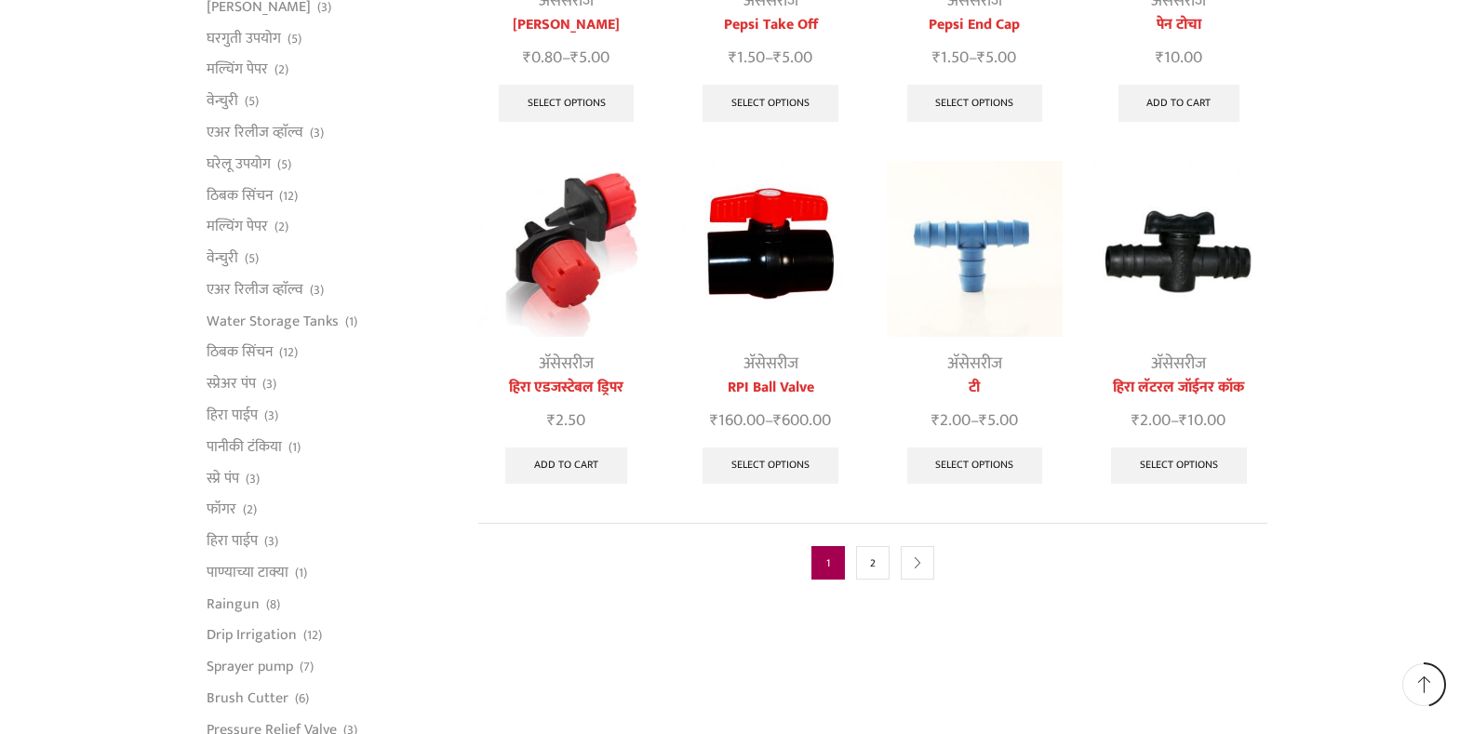
scroll to position [838, 0]
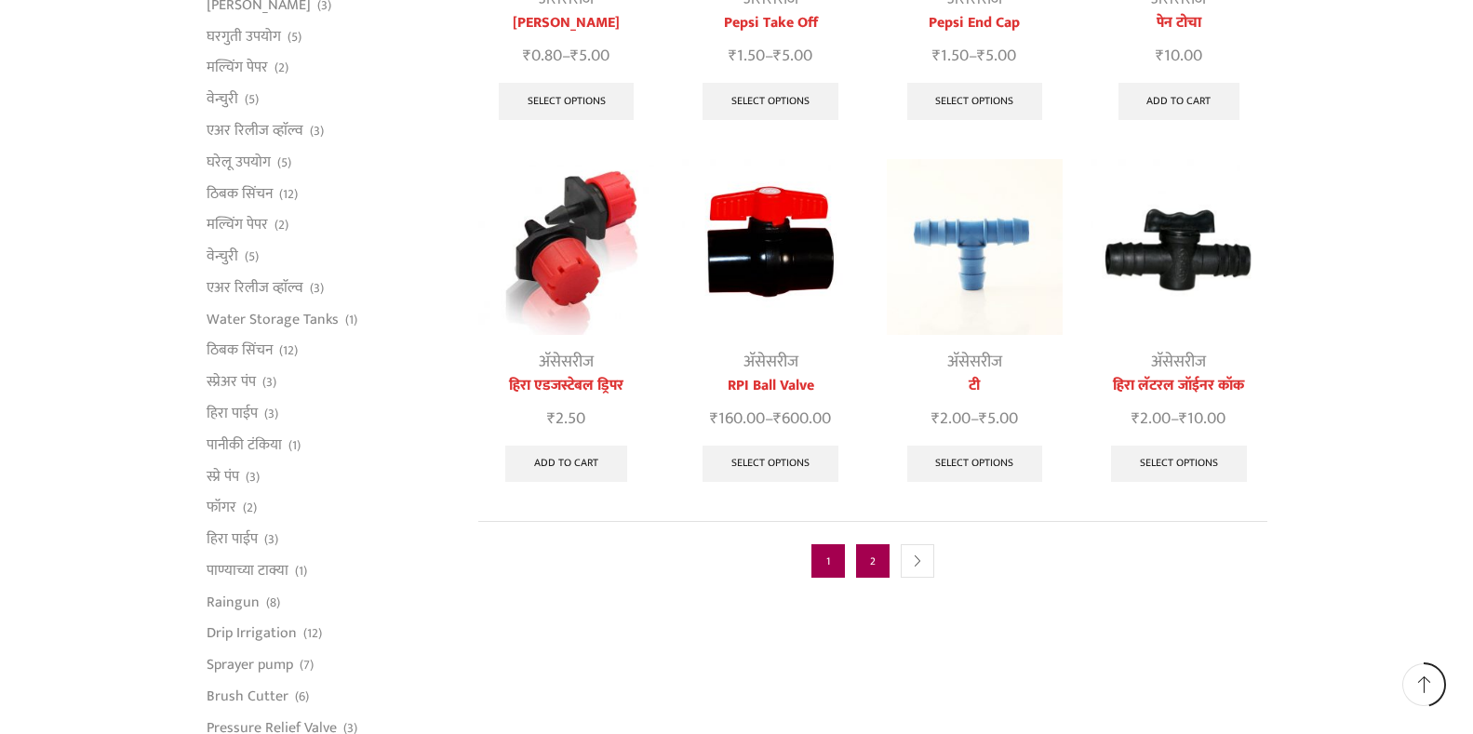
click at [874, 544] on link "2" at bounding box center [873, 561] width 34 height 34
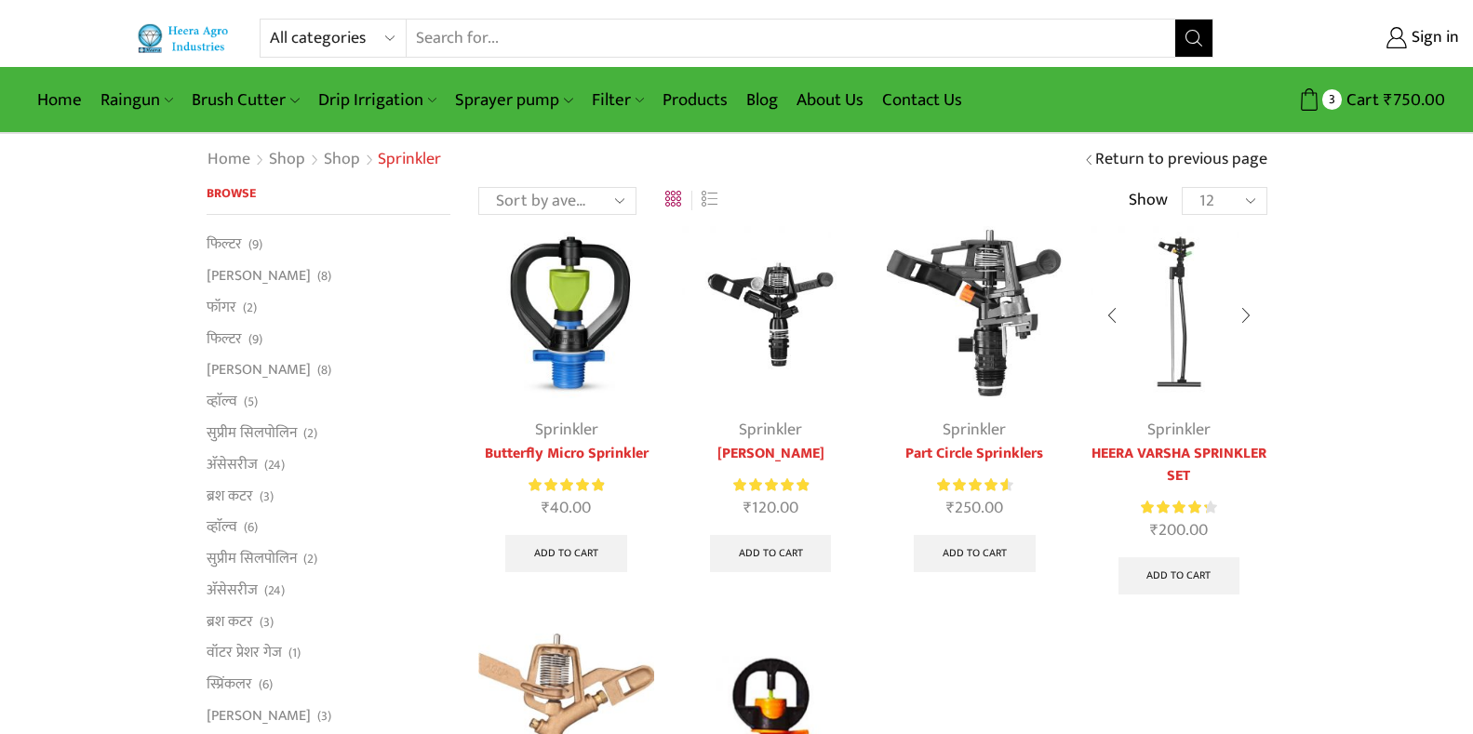
click at [1172, 451] on link "HEERA VARSHA SPRINKLER SET" at bounding box center [1179, 465] width 176 height 45
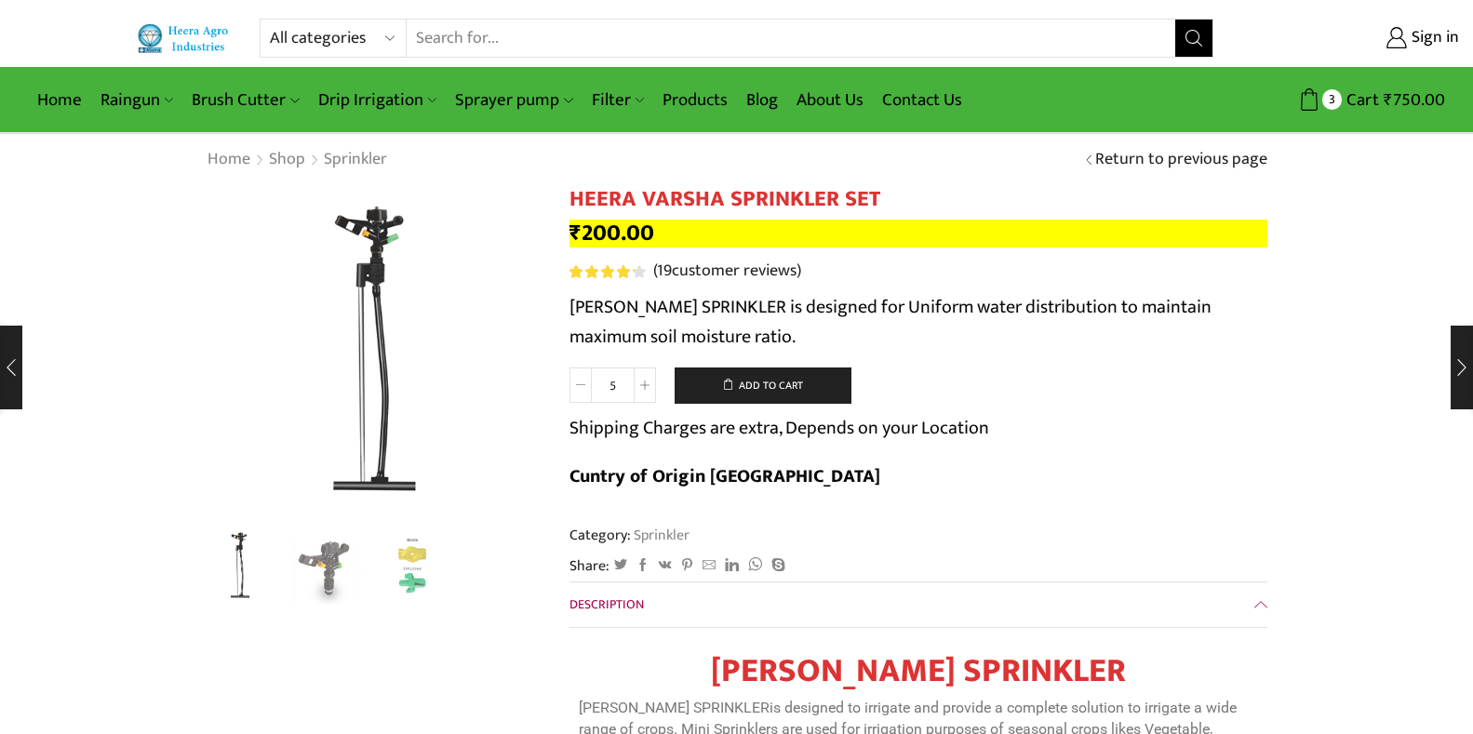
click at [572, 382] on span at bounding box center [581, 385] width 22 height 35
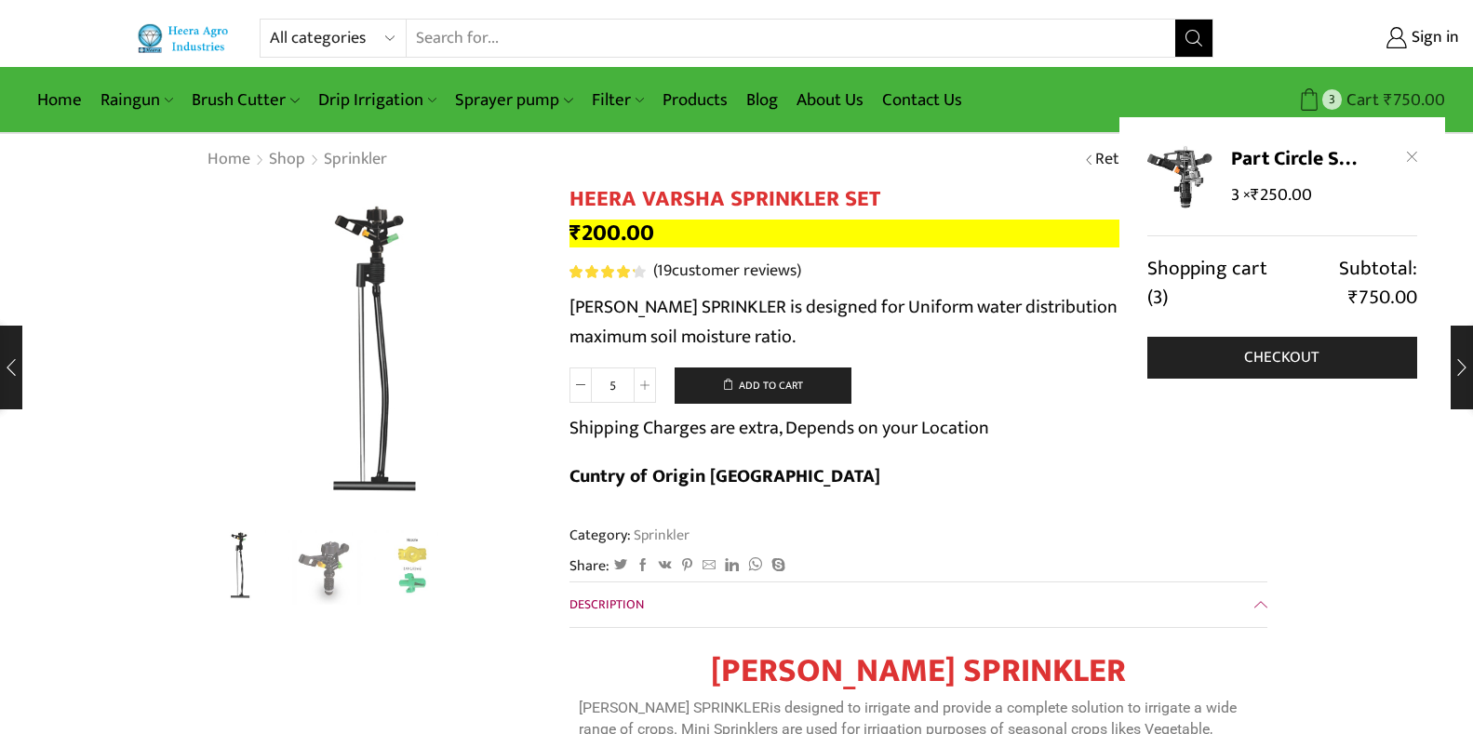
click at [1396, 90] on bdi "₹ 750.00" at bounding box center [1414, 100] width 61 height 29
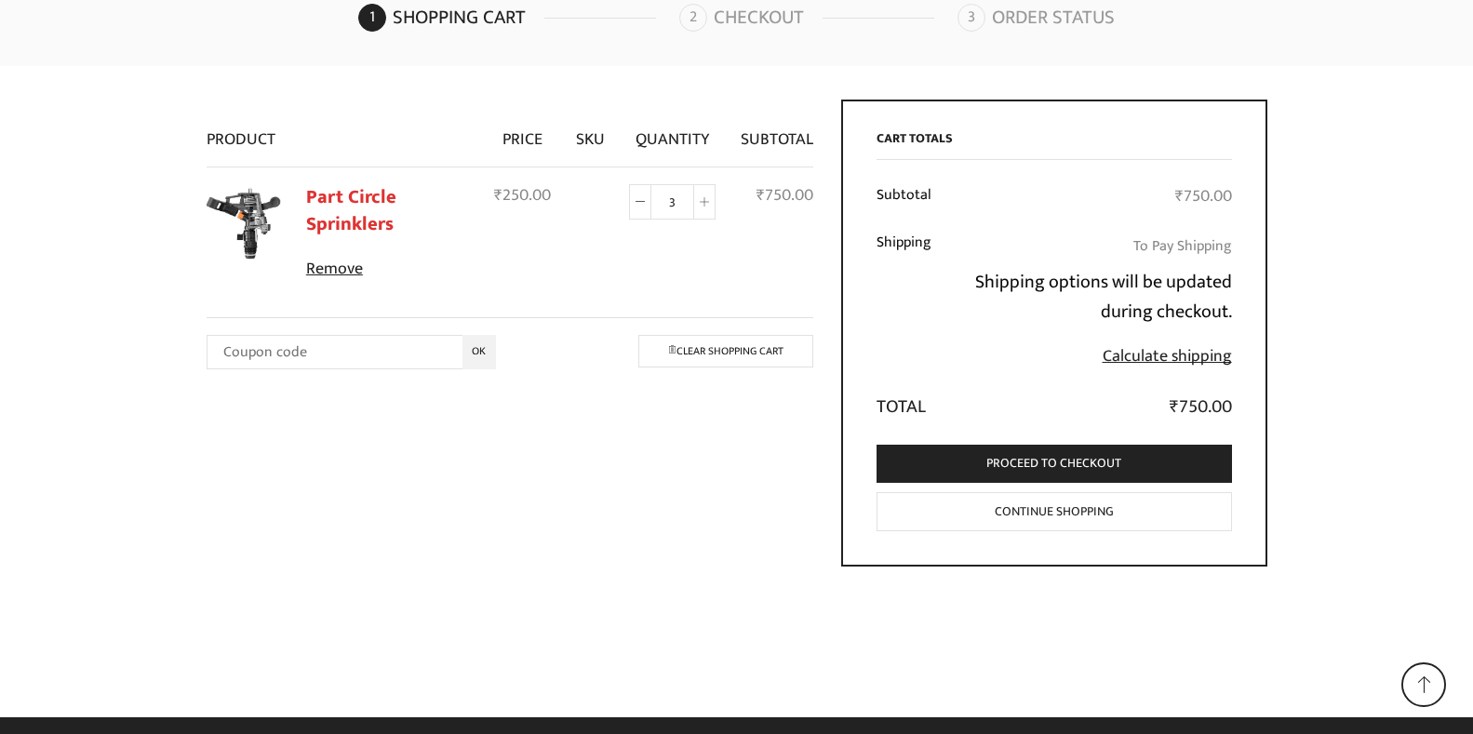
scroll to position [182, 0]
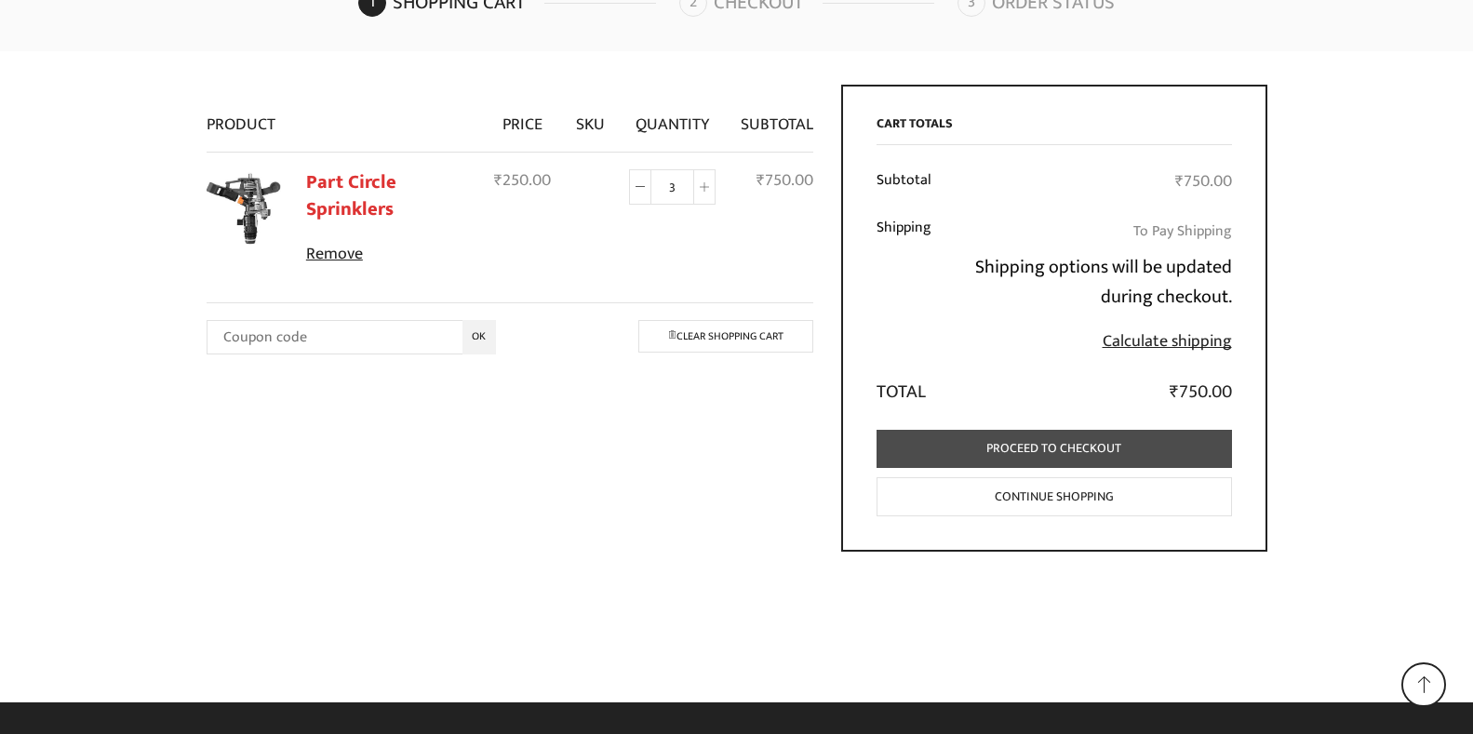
click at [1053, 448] on link "Proceed to checkout" at bounding box center [1055, 449] width 356 height 38
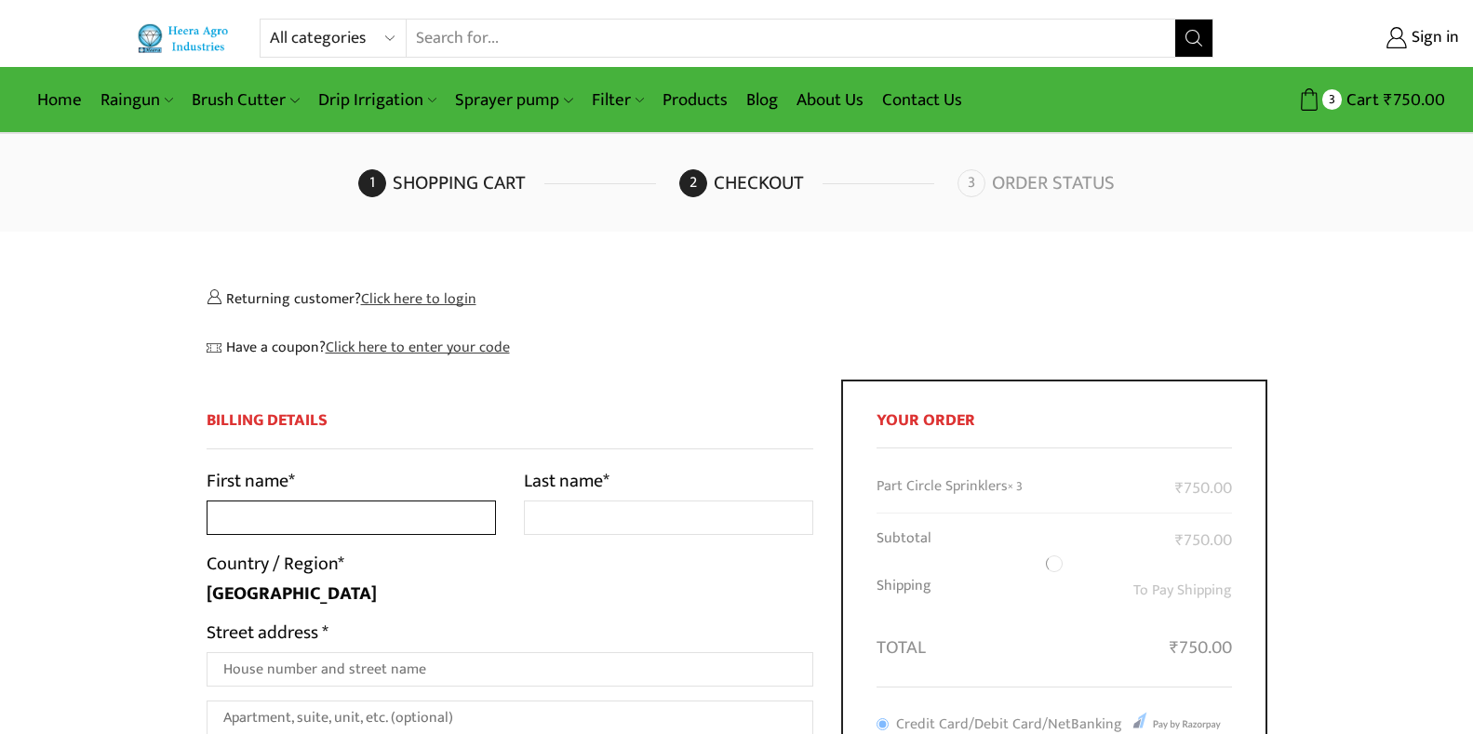
click at [286, 501] on input "First name *" at bounding box center [351, 518] width 289 height 34
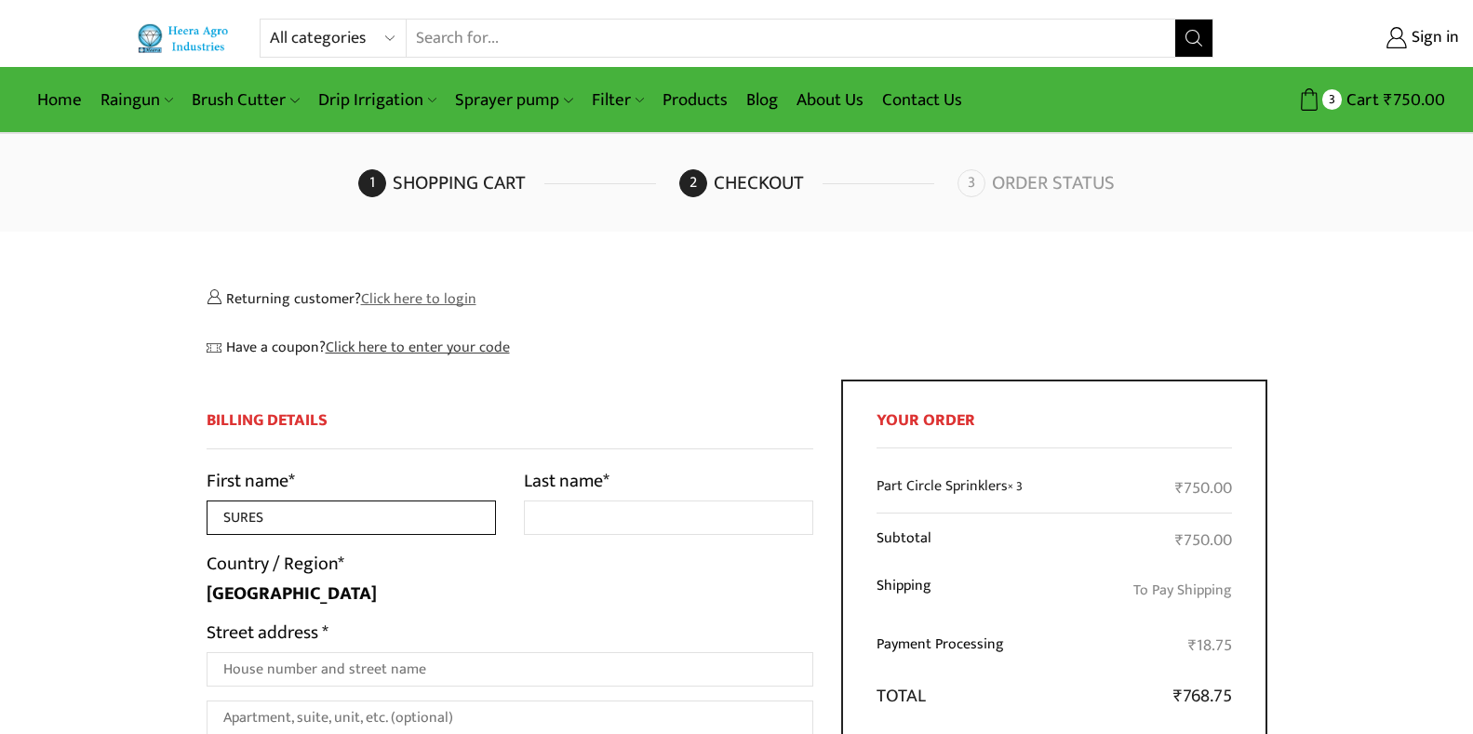
type input "SURES"
click at [448, 299] on link "Click here to login" at bounding box center [418, 299] width 115 height 24
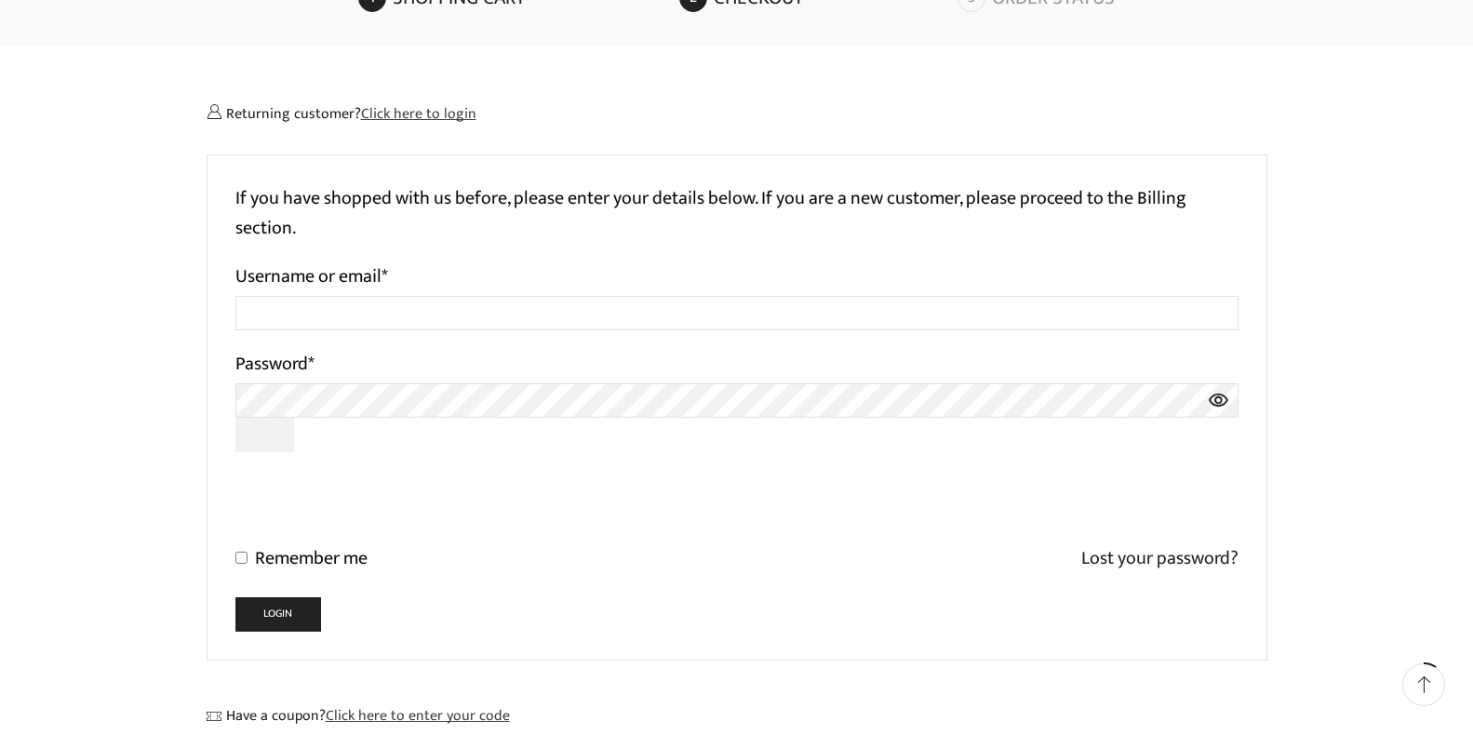
scroll to position [186, 0]
click at [1162, 555] on link "Lost your password?" at bounding box center [1159, 560] width 157 height 34
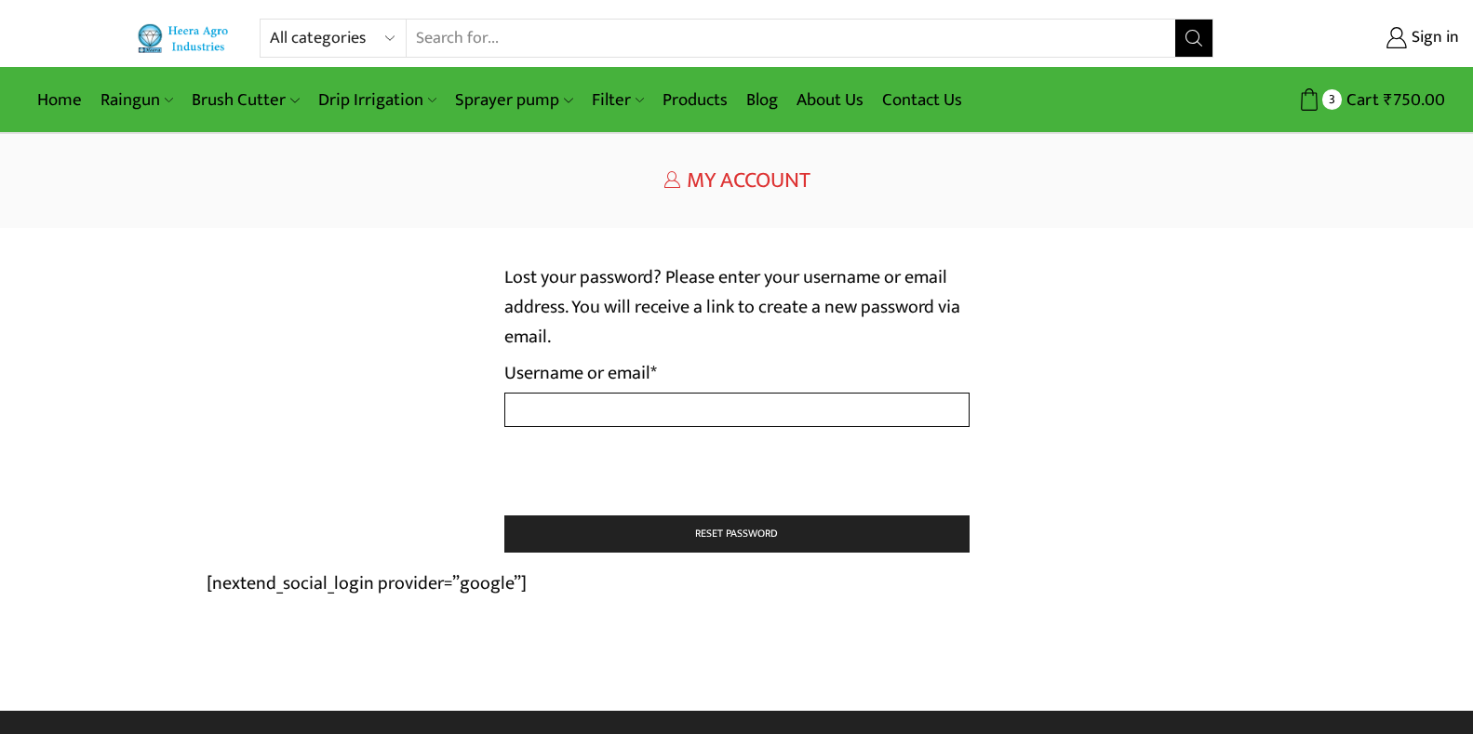
click at [543, 401] on input "Username or email * Required" at bounding box center [736, 410] width 465 height 34
type input "SURESHLFLORA@GMAIL.COM"
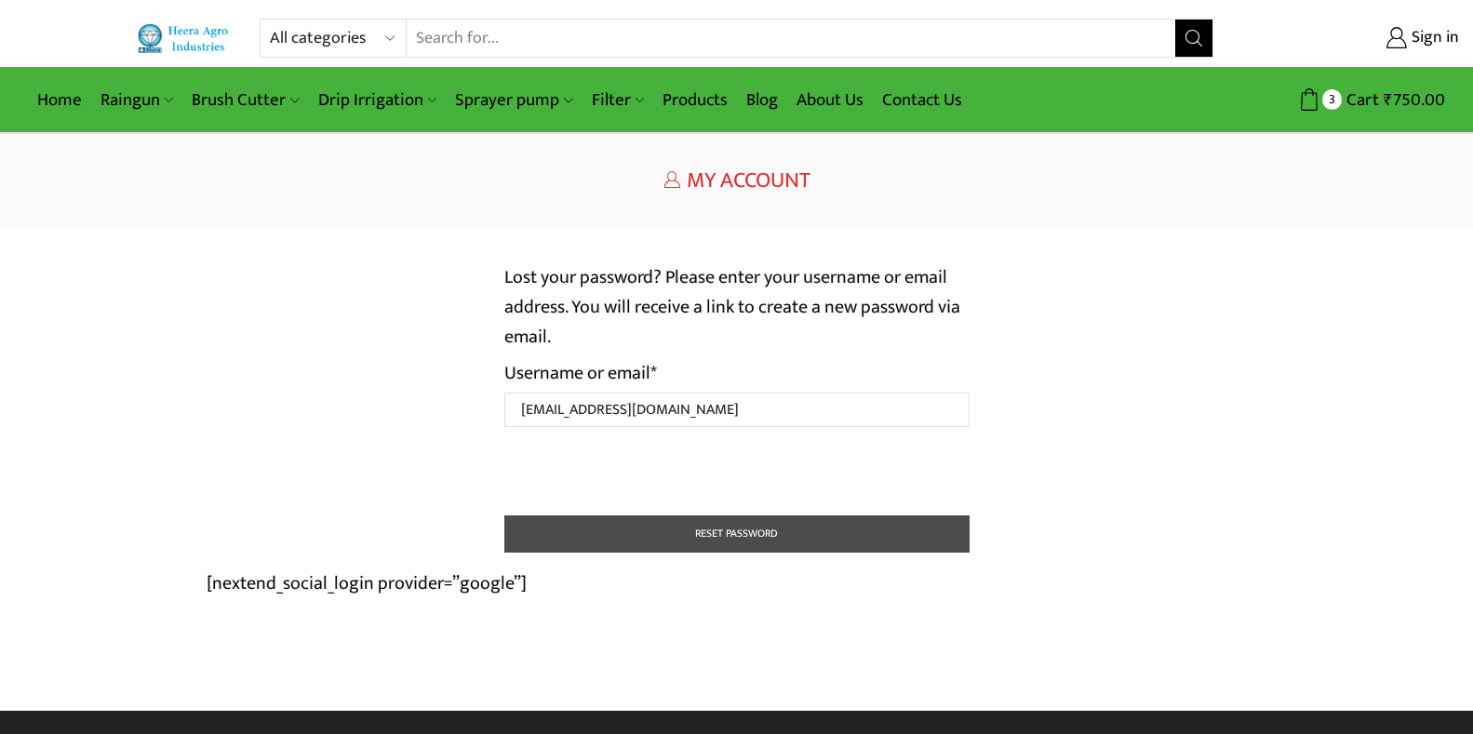
click at [727, 541] on button "Reset password" at bounding box center [736, 534] width 465 height 37
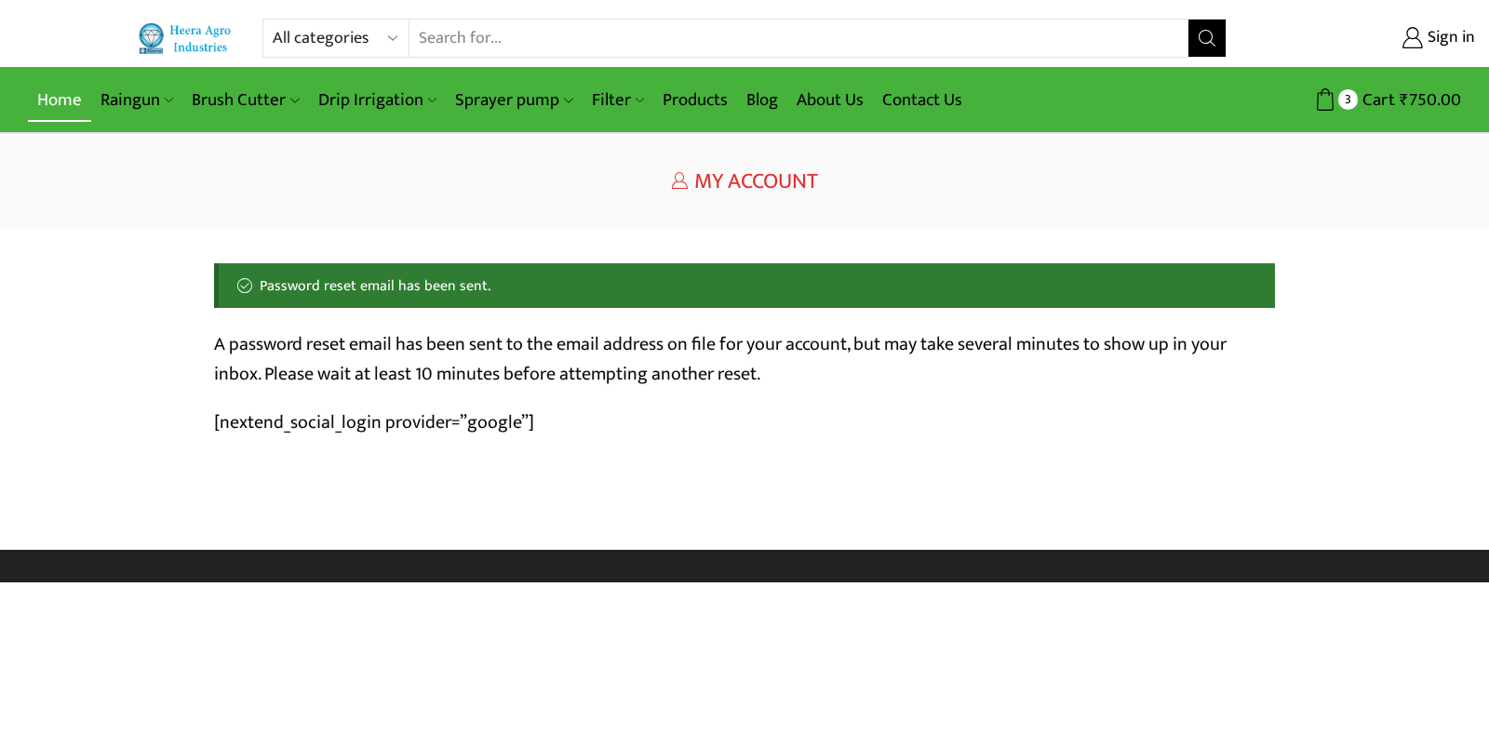
click at [62, 103] on link "Home" at bounding box center [59, 100] width 63 height 44
